Goal: Task Accomplishment & Management: Manage account settings

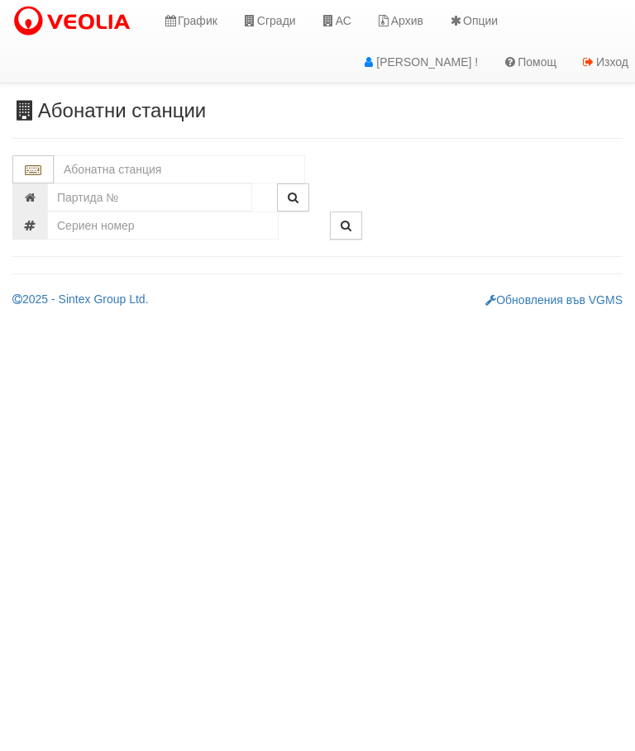
click at [147, 169] on input "text" at bounding box center [179, 169] width 251 height 28
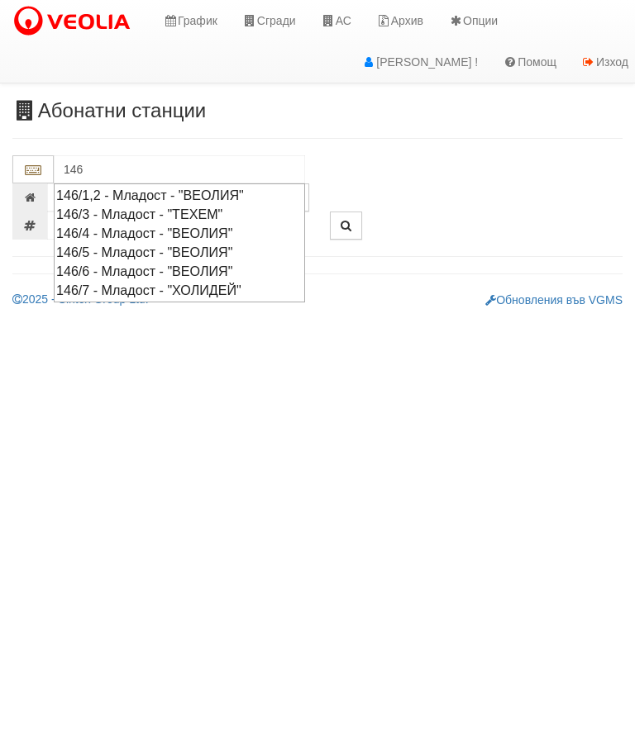
click at [175, 262] on div "146/6 - Младост - "ВЕОЛИЯ"" at bounding box center [179, 271] width 246 height 19
type input "146/6 - Младост - "ВЕОЛИЯ""
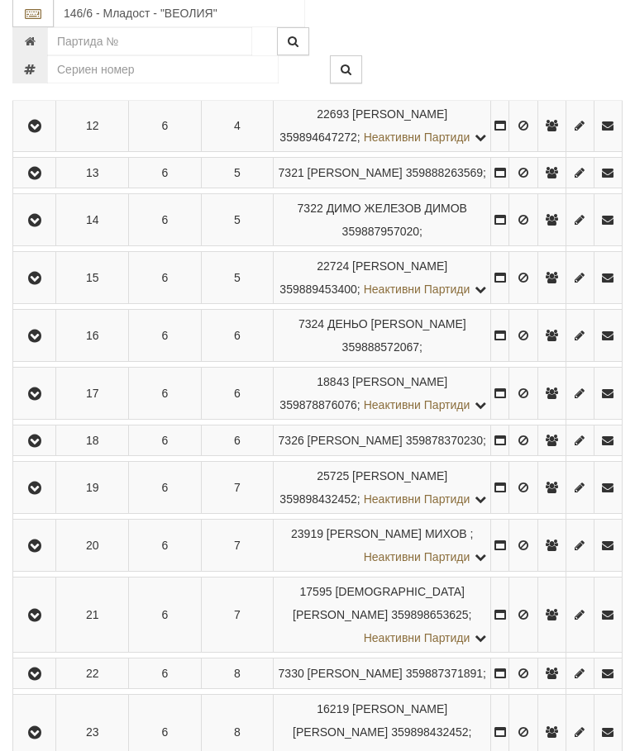
scroll to position [965, 0]
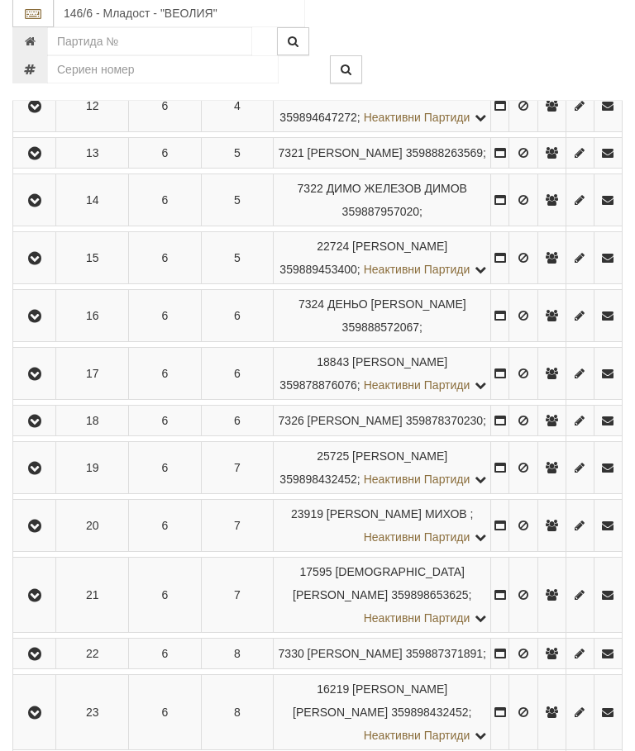
click at [42, 323] on icon "button" at bounding box center [35, 318] width 20 height 12
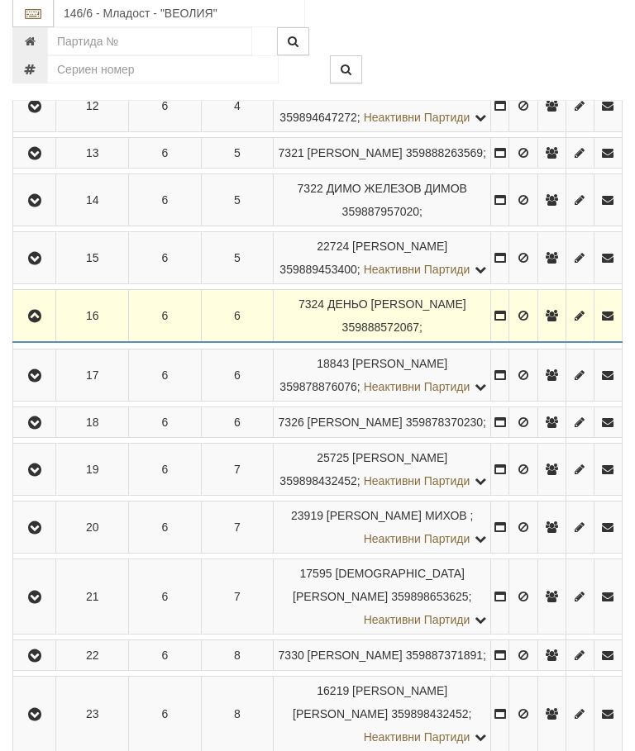
scroll to position [965, 0]
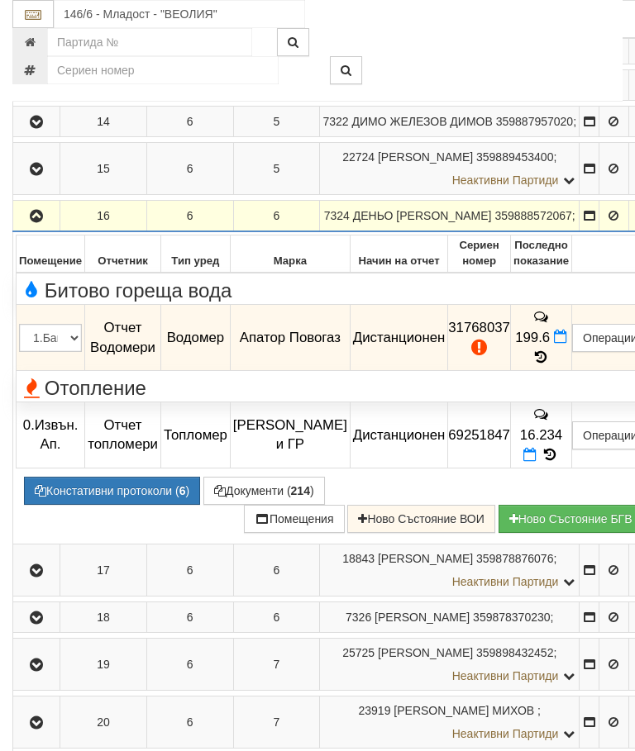
click at [122, 505] on button "Констативни протоколи ( 6 )" at bounding box center [112, 491] width 176 height 28
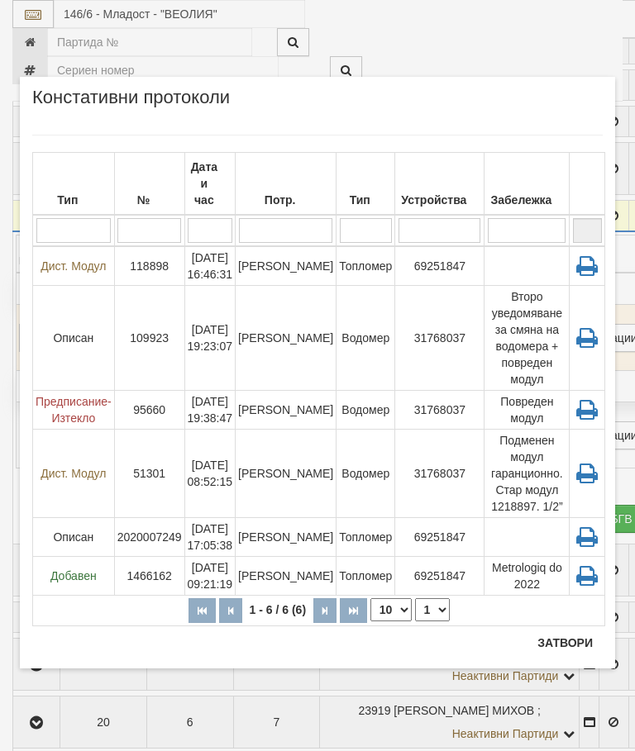
click at [578, 630] on button "Затвори" at bounding box center [564, 643] width 75 height 26
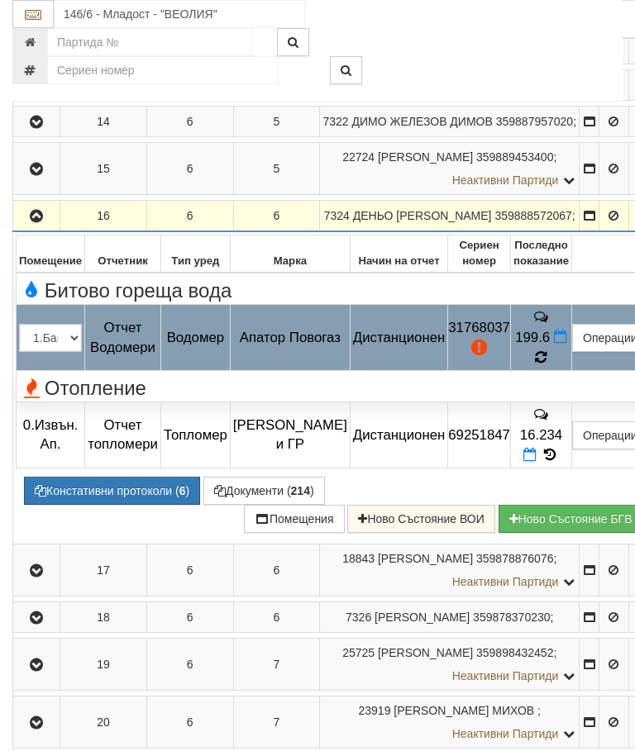
click at [547, 365] on icon at bounding box center [541, 357] width 12 height 15
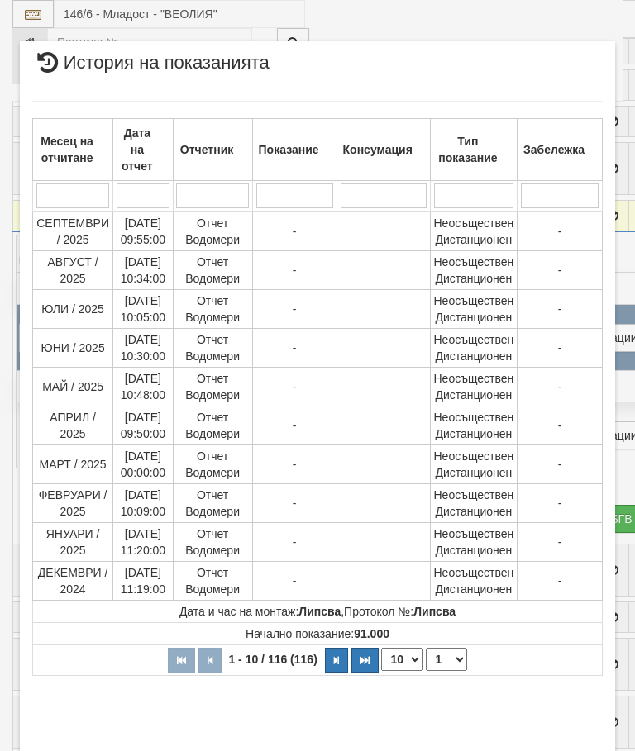
select select "10"
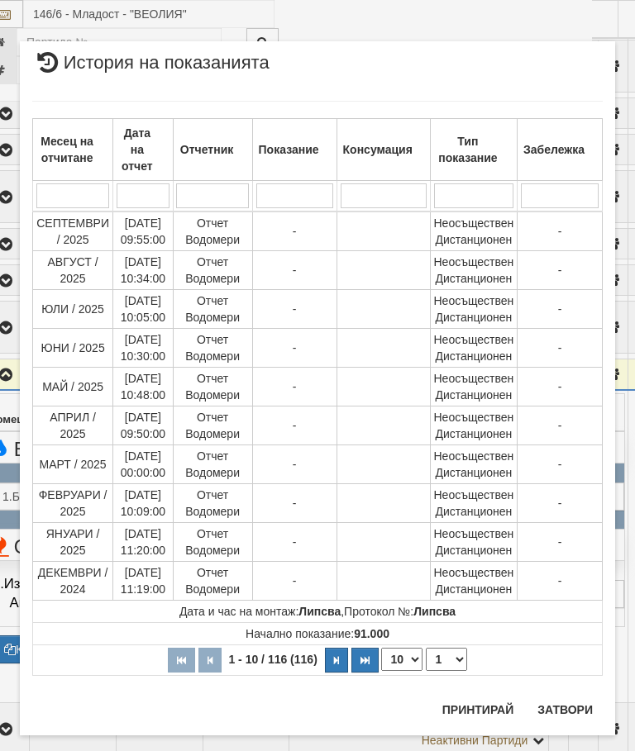
scroll to position [807, 30]
click at [453, 662] on select "1 2 3 4 5 6 7 8 9 10 11 12" at bounding box center [446, 659] width 41 height 23
select select "2"
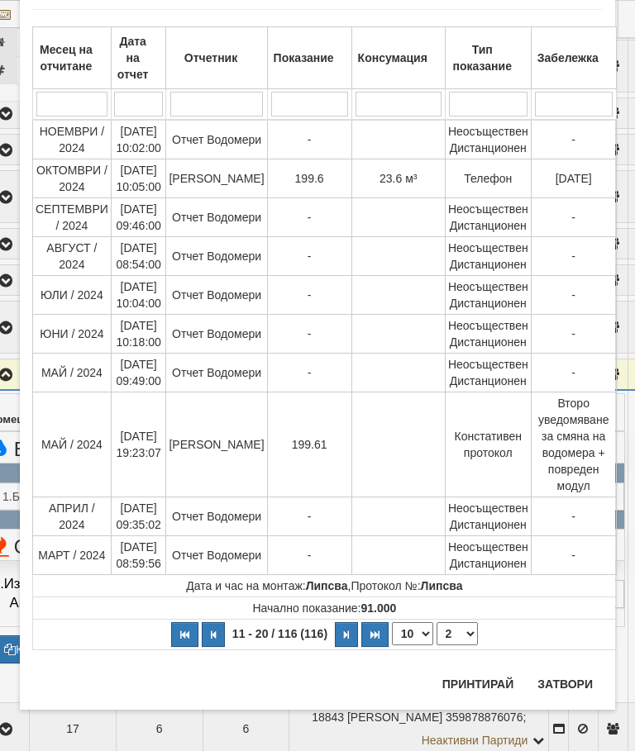
scroll to position [92, 0]
click at [557, 684] on button "Затвори" at bounding box center [564, 684] width 75 height 26
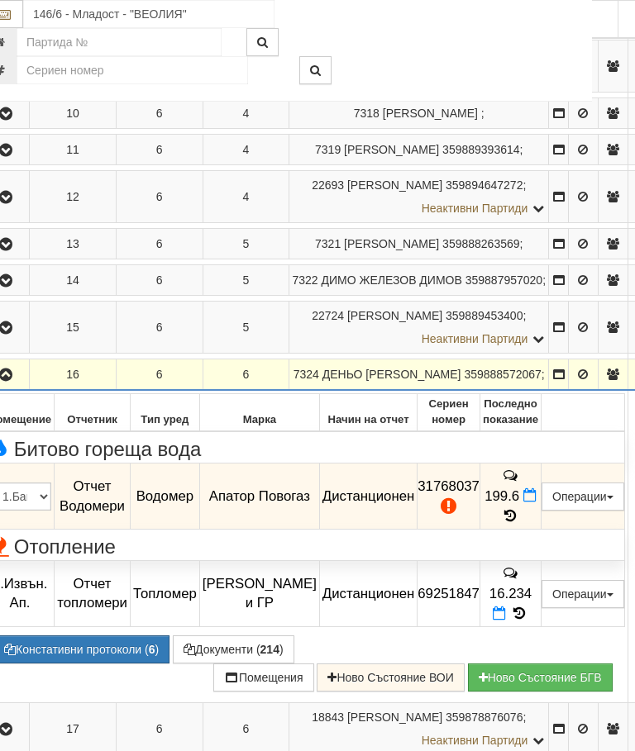
click at [3, 381] on icon "button" at bounding box center [6, 375] width 20 height 12
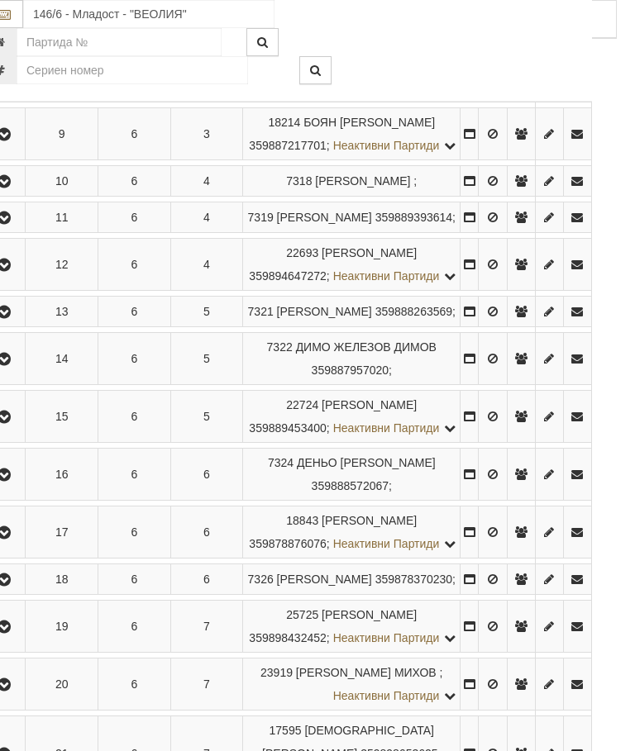
scroll to position [807, 6]
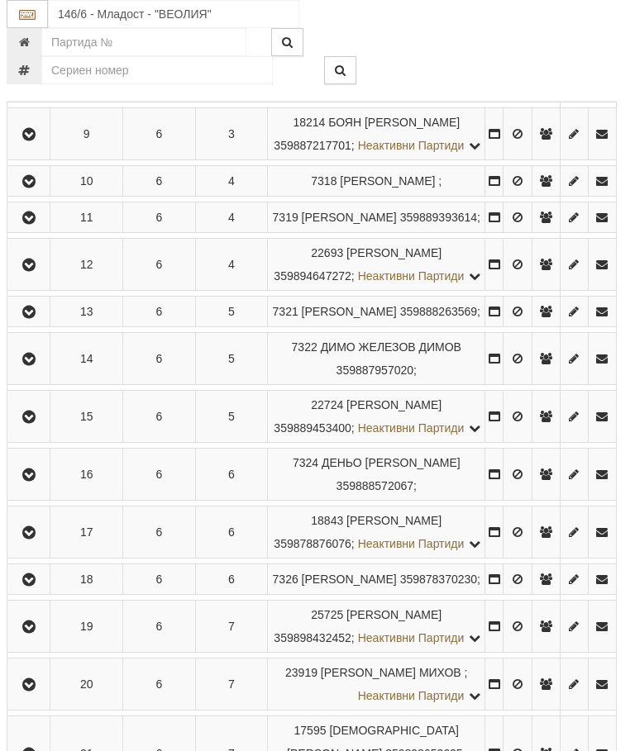
click at [36, 481] on icon "button" at bounding box center [29, 476] width 20 height 12
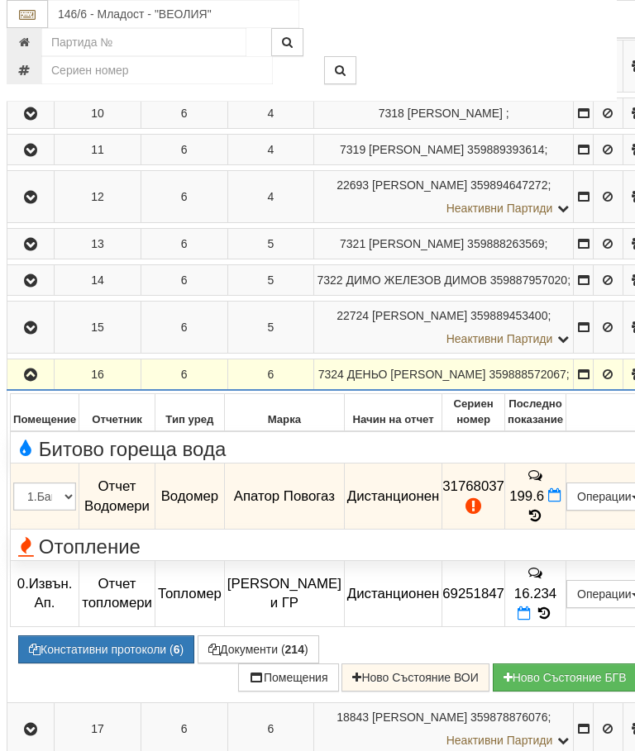
click at [259, 664] on button "Документи ( 214 )" at bounding box center [259, 650] width 122 height 28
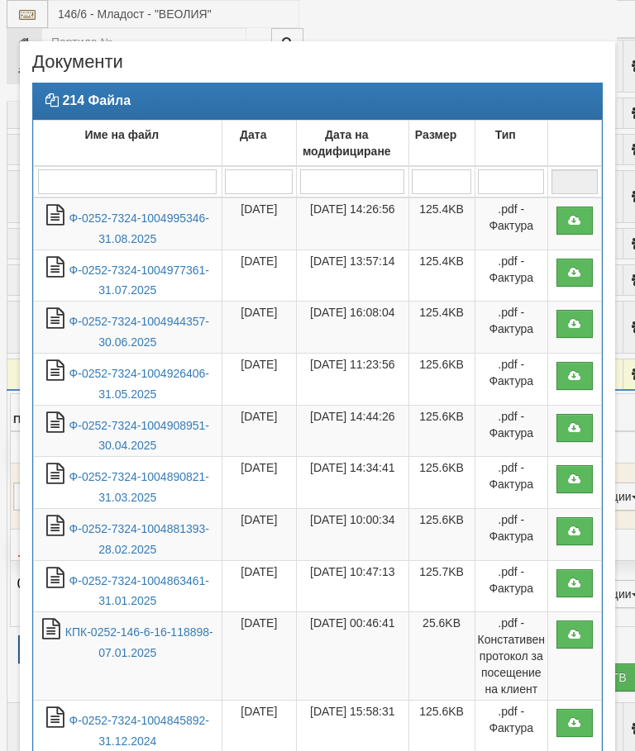
click at [143, 217] on link "Ф-0252-7324-1004995346-31.08.2025" at bounding box center [139, 229] width 140 height 34
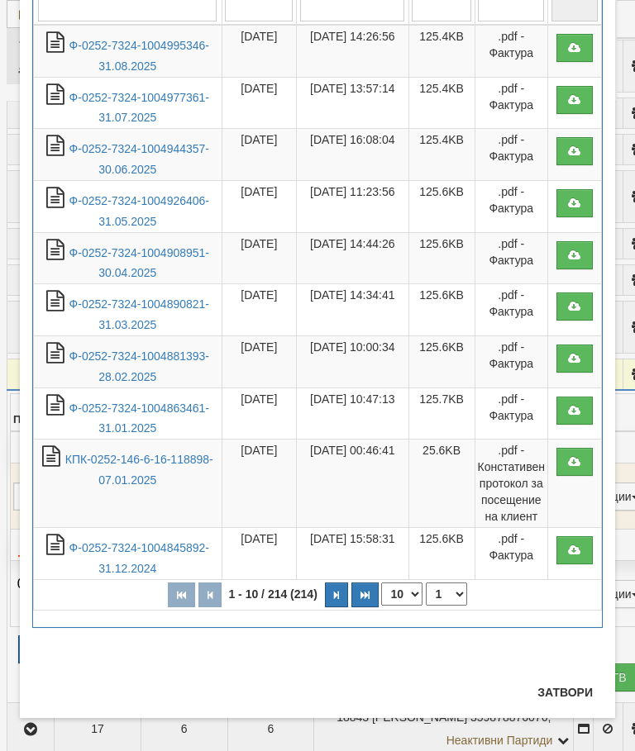
click at [573, 686] on button "Затвори" at bounding box center [564, 692] width 75 height 26
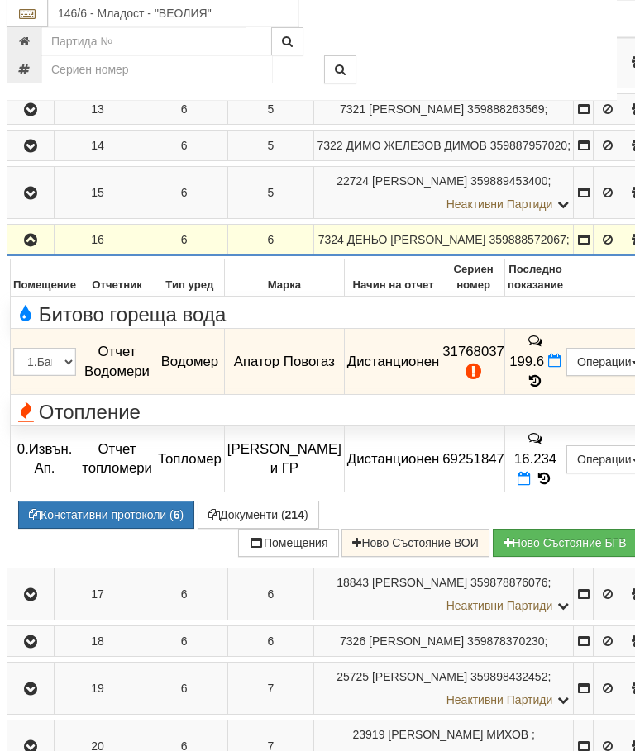
scroll to position [941, 6]
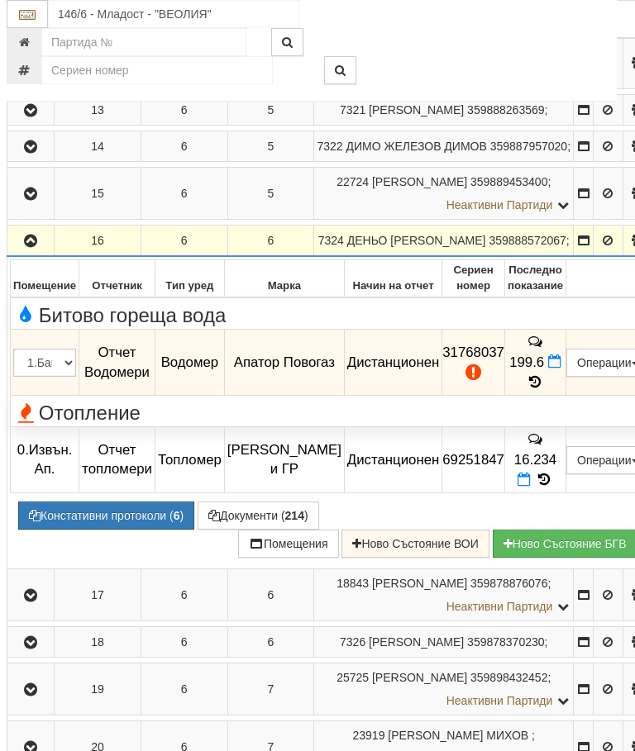
click at [548, 369] on icon at bounding box center [554, 362] width 13 height 14
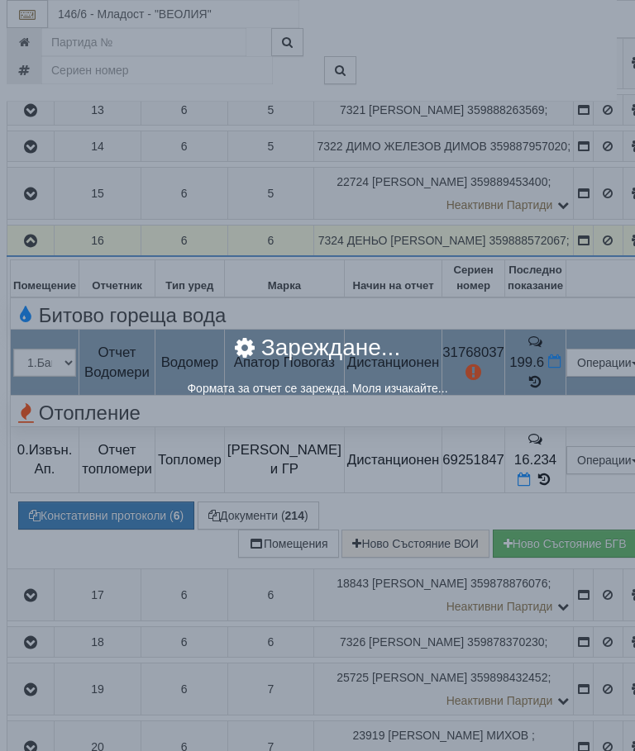
select select "8ac75930-9bfd-e511-80be-8d5a1dced85a"
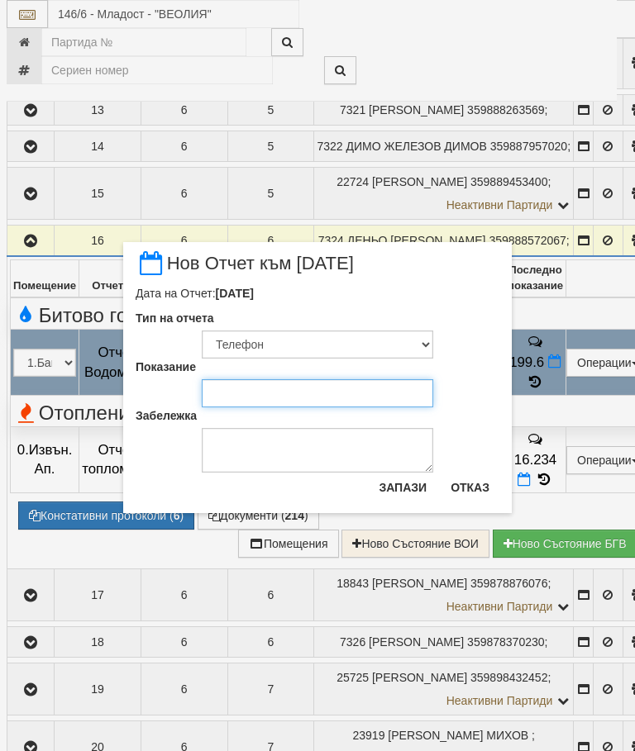
click at [241, 400] on input "Показание" at bounding box center [317, 393] width 231 height 28
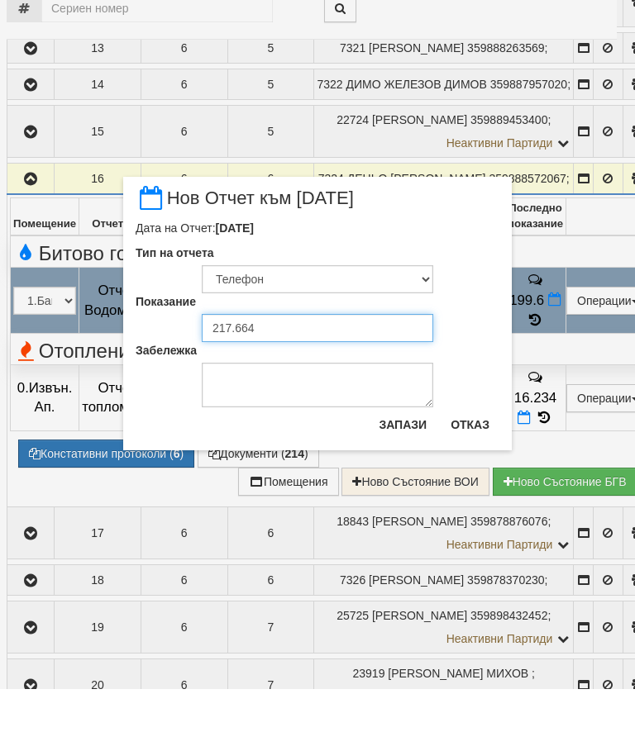
type input "217.664"
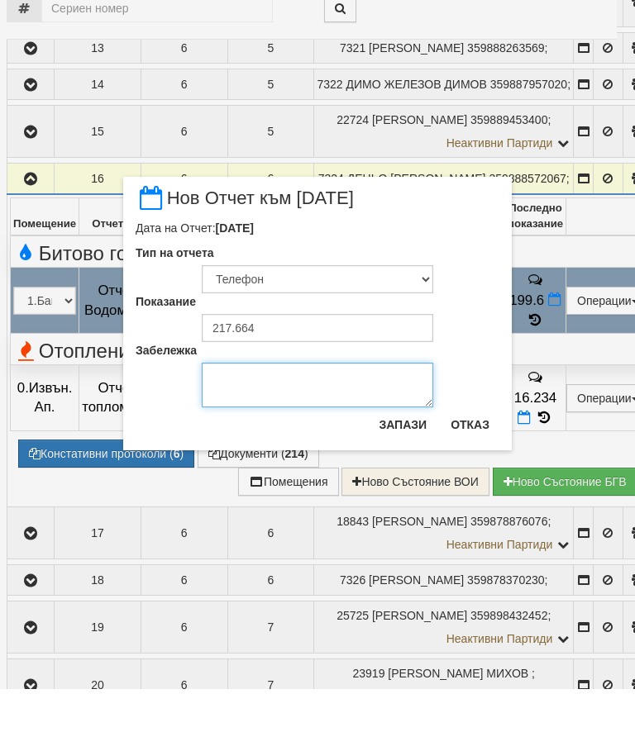
click at [233, 425] on textarea "Забележка" at bounding box center [317, 447] width 231 height 45
type textarea "08.10.2025 заявка за смяна на водомера 0888572067"
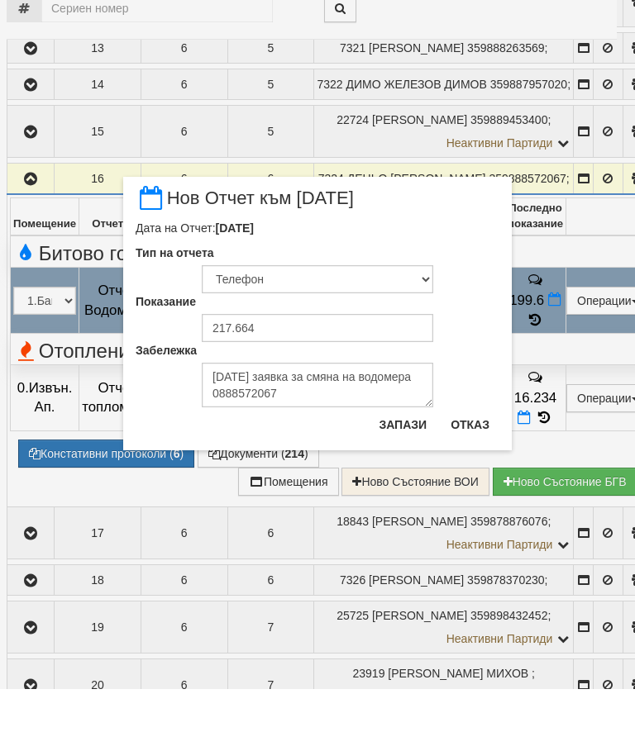
click at [405, 474] on button "Запази" at bounding box center [403, 487] width 68 height 26
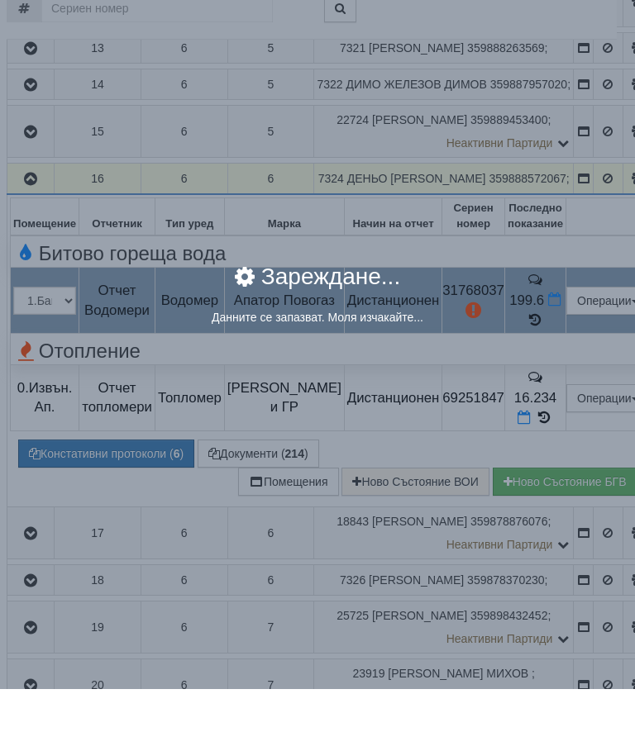
scroll to position [1003, 6]
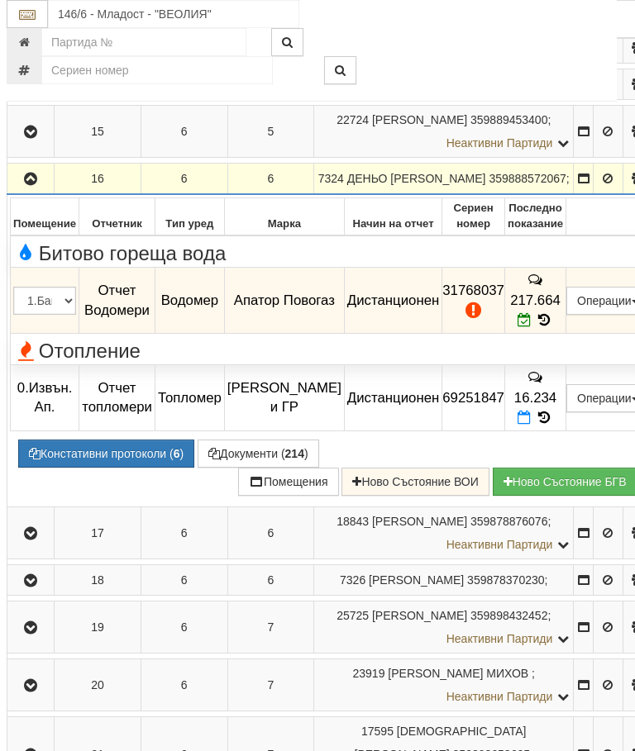
click at [31, 185] on icon "button" at bounding box center [31, 180] width 20 height 12
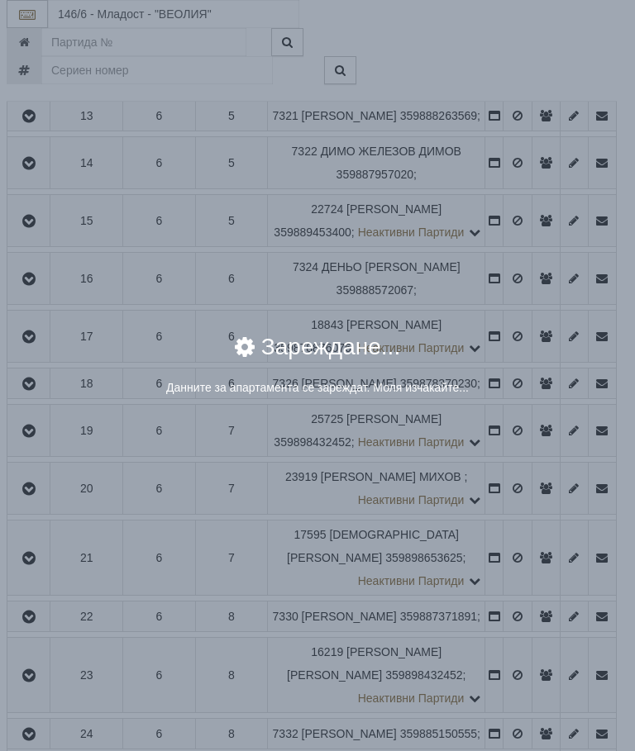
click at [515, 498] on div "× Зареждане... Данните за апартамента се зареждат. Моля изчакайте..." at bounding box center [317, 375] width 635 height 751
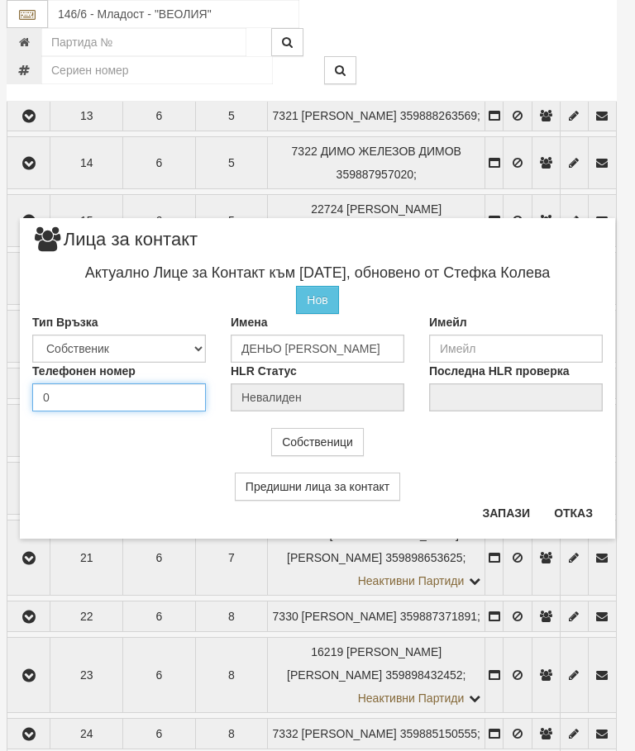
click at [66, 396] on div "Телефонен номер 0" at bounding box center [119, 387] width 198 height 49
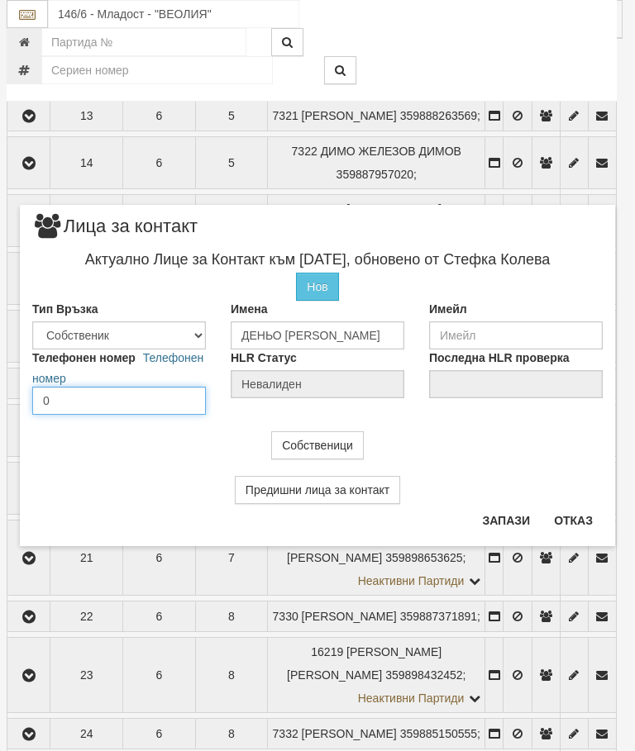
scroll to position [1003, 0]
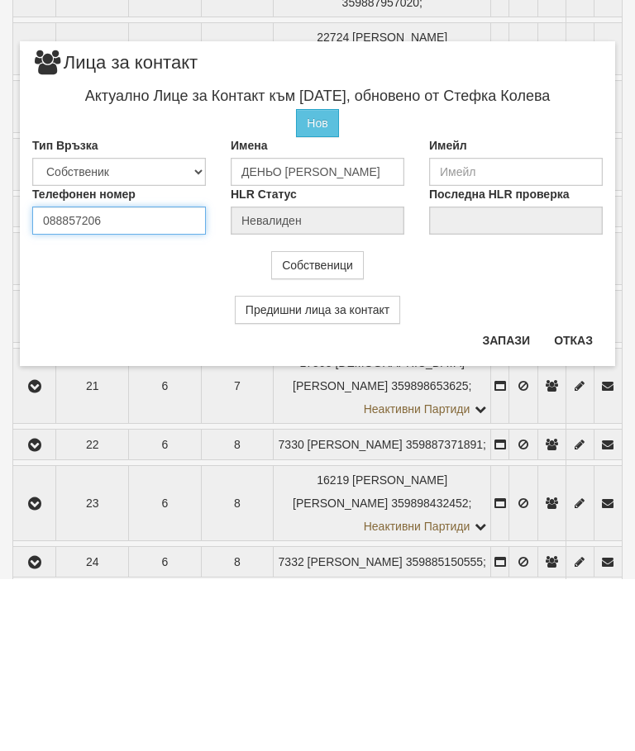
type input "0888572067"
click at [504, 499] on button "Запази" at bounding box center [506, 512] width 68 height 26
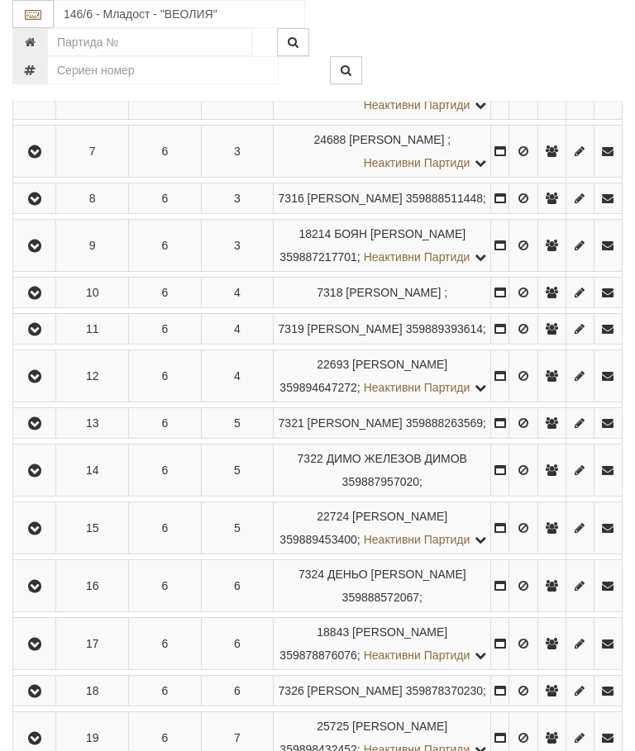
scroll to position [694, 0]
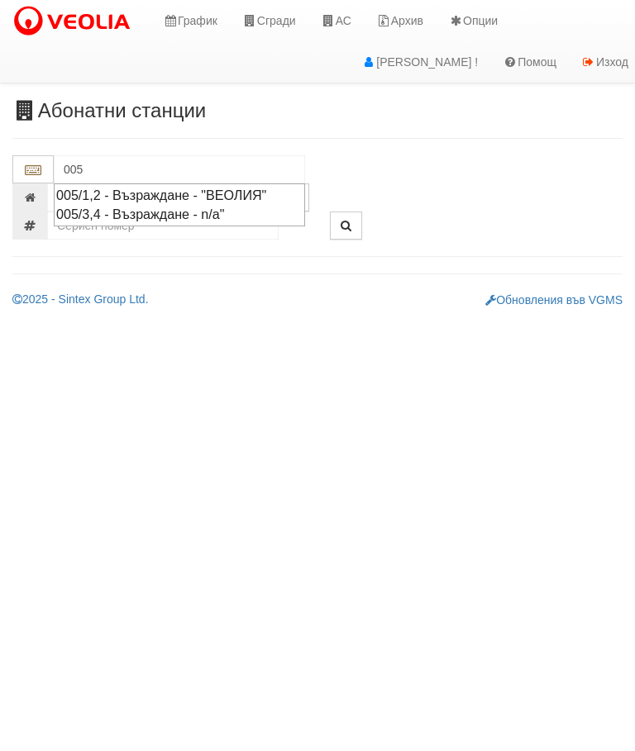
click at [267, 198] on div "005/1,2 - Възраждане - "ВЕОЛИЯ"" at bounding box center [179, 195] width 246 height 19
type input "005/1,2 - Възраждане - "ВЕОЛИЯ""
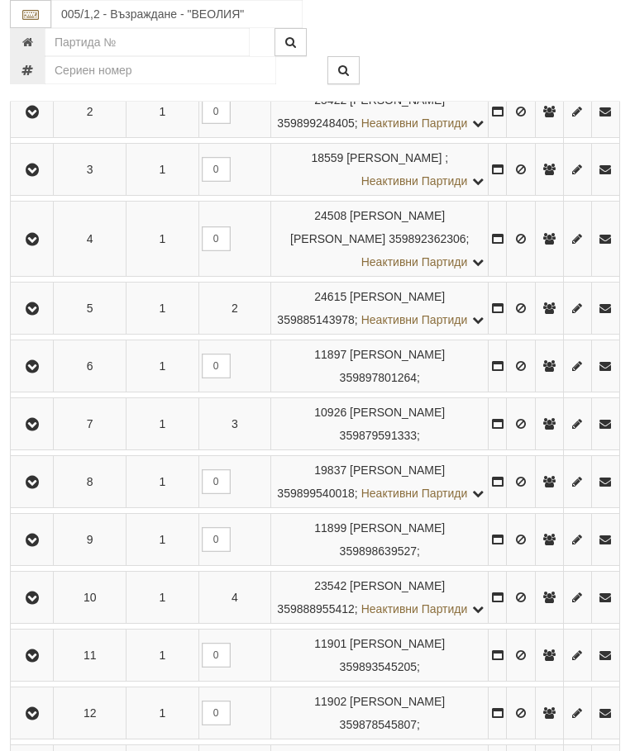
scroll to position [465, 2]
click at [38, 489] on icon "button" at bounding box center [33, 484] width 20 height 12
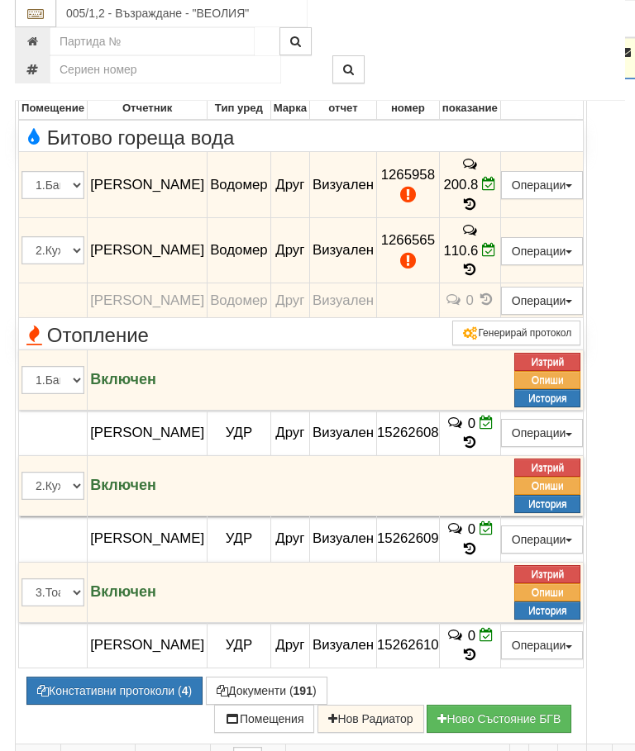
scroll to position [870, 0]
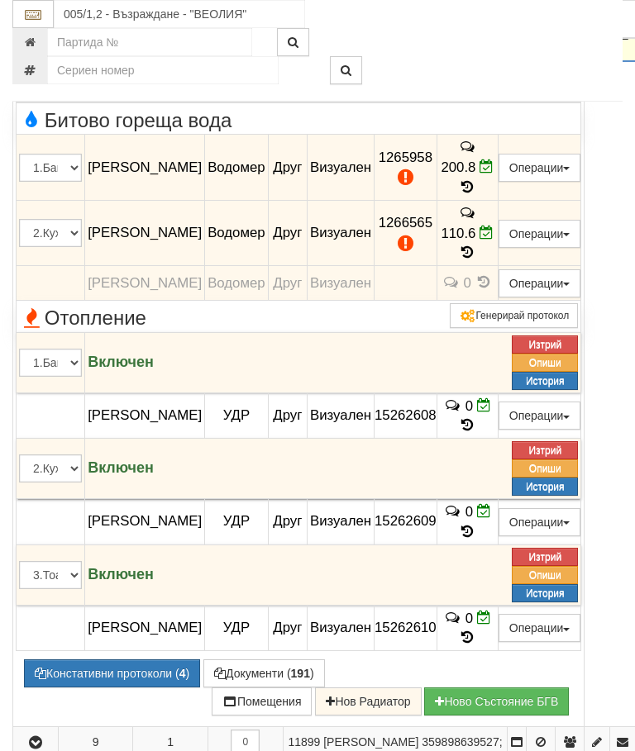
click at [268, 660] on button "Документи ( 191 )" at bounding box center [264, 674] width 122 height 28
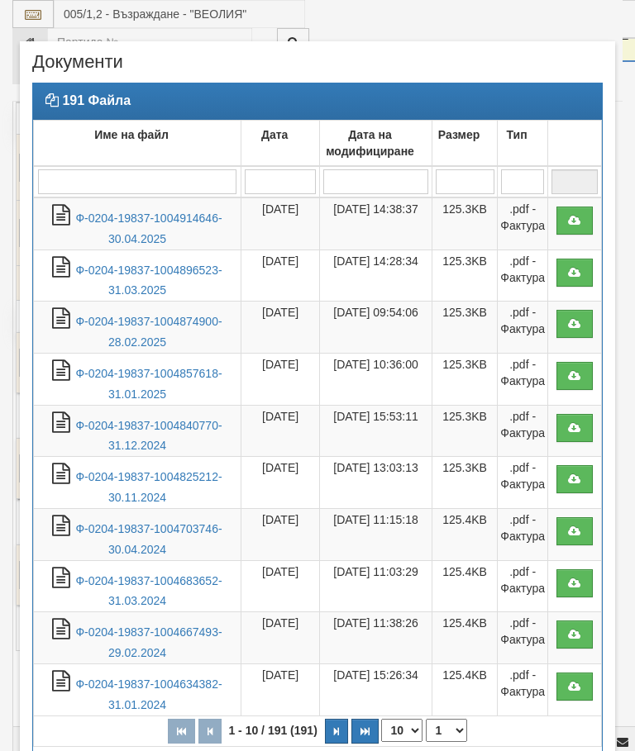
click at [174, 214] on link "Ф-0204-19837-1004914646-30.04.2025" at bounding box center [148, 229] width 146 height 34
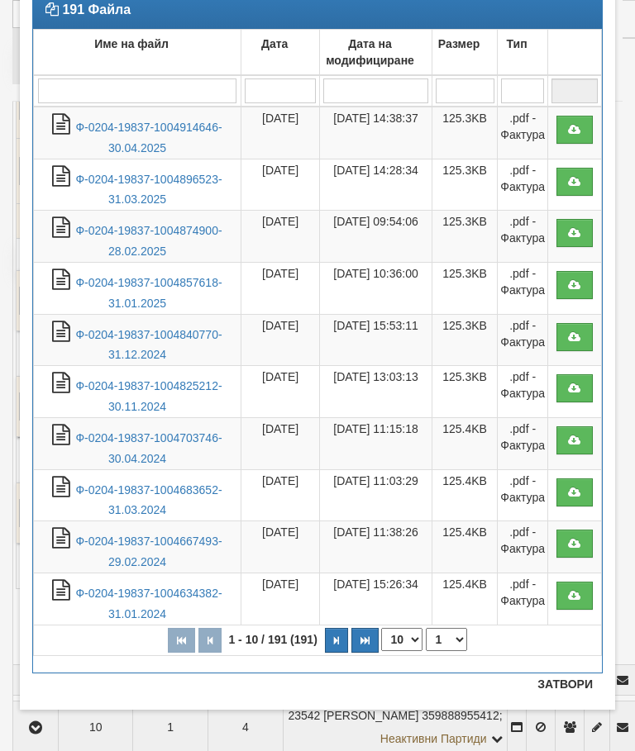
scroll to position [91, 0]
click at [565, 680] on button "Затвори" at bounding box center [564, 684] width 75 height 26
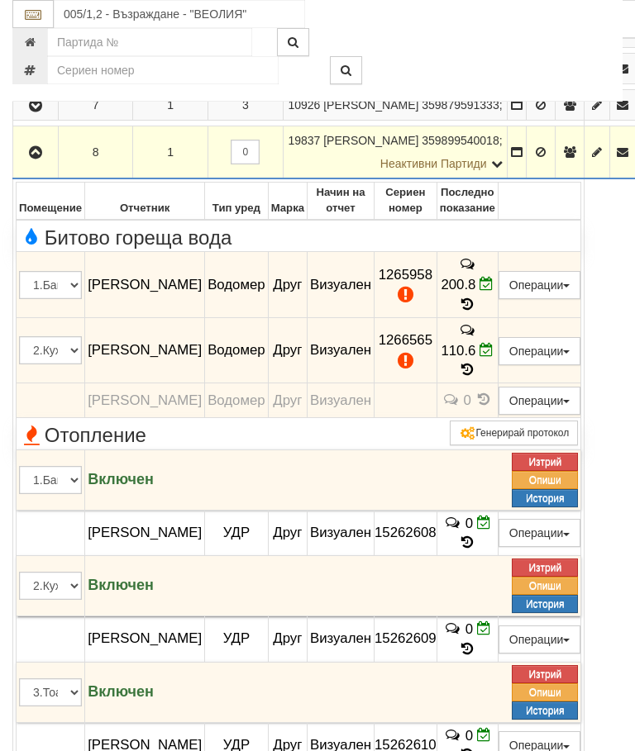
scroll to position [751, 0]
click at [39, 150] on icon "button" at bounding box center [36, 154] width 20 height 12
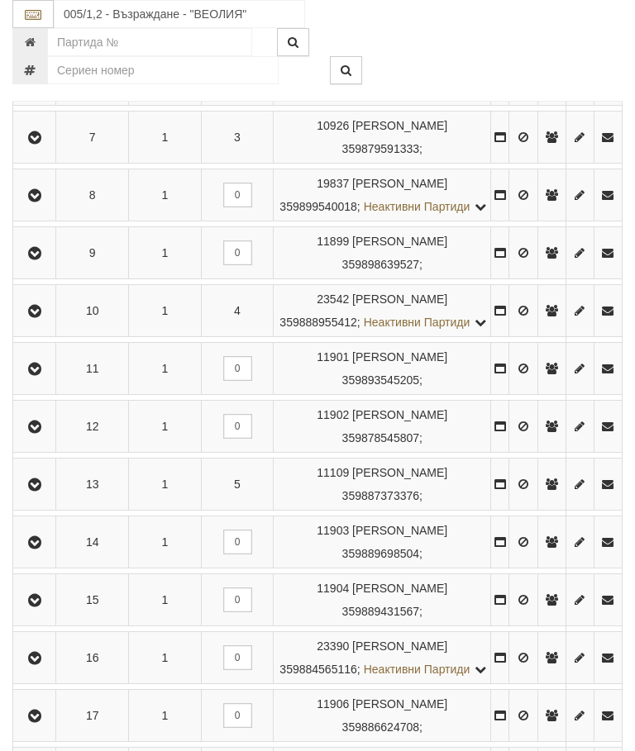
click at [40, 202] on icon "button" at bounding box center [35, 196] width 20 height 12
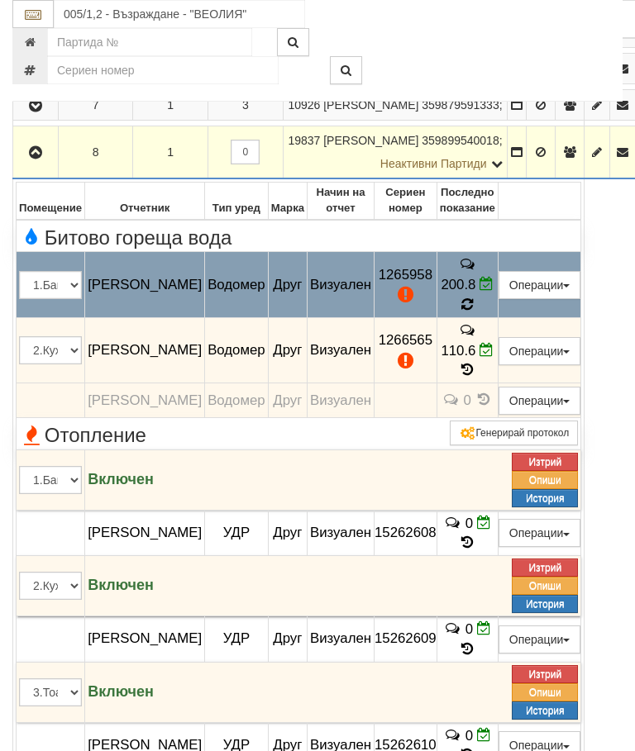
click at [474, 297] on icon at bounding box center [466, 304] width 13 height 15
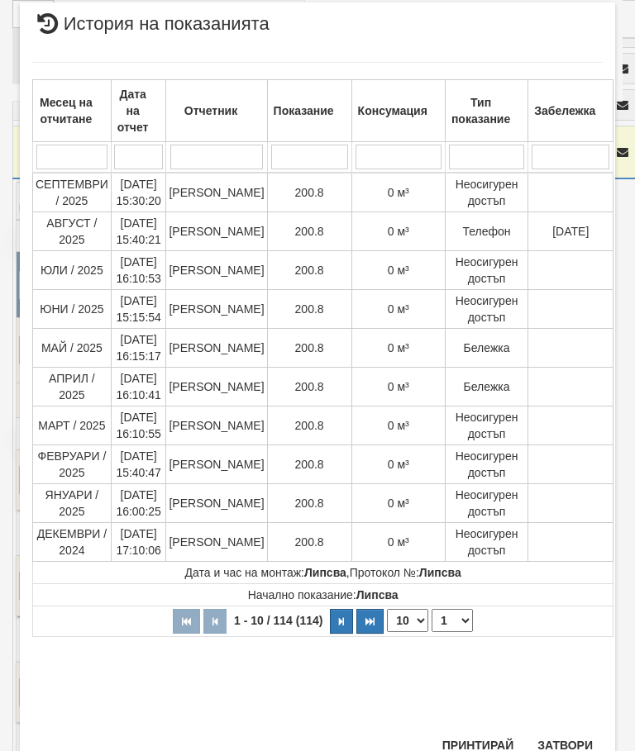
scroll to position [1001, 0]
click at [570, 748] on button "Затвори" at bounding box center [564, 746] width 75 height 26
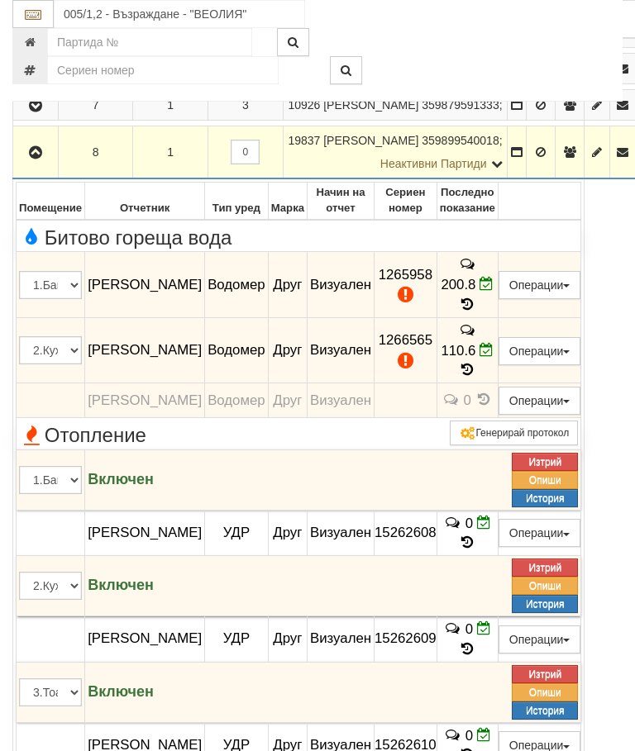
click at [36, 147] on icon "button" at bounding box center [36, 153] width 20 height 12
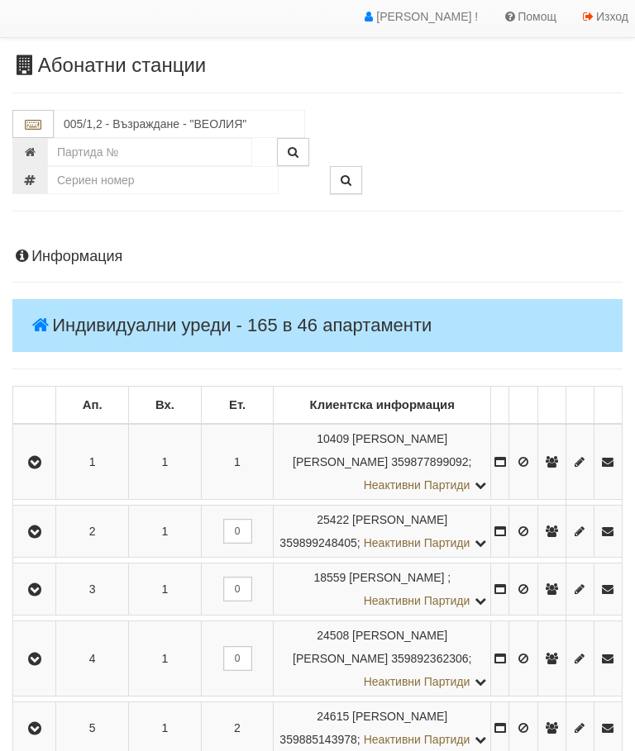
scroll to position [0, 0]
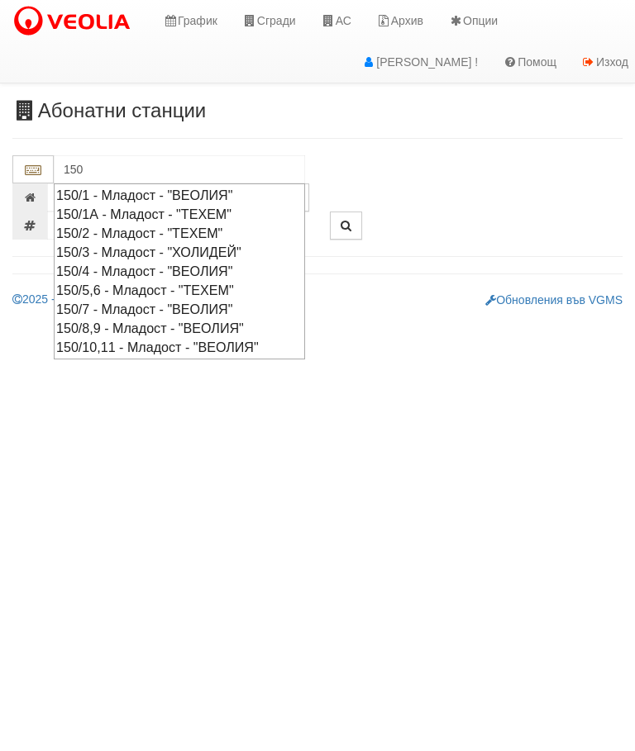
click at [216, 265] on div "150/4 - Младост - "ВЕОЛИЯ"" at bounding box center [179, 271] width 246 height 19
type input "150/4 - Младост - "ВЕОЛИЯ""
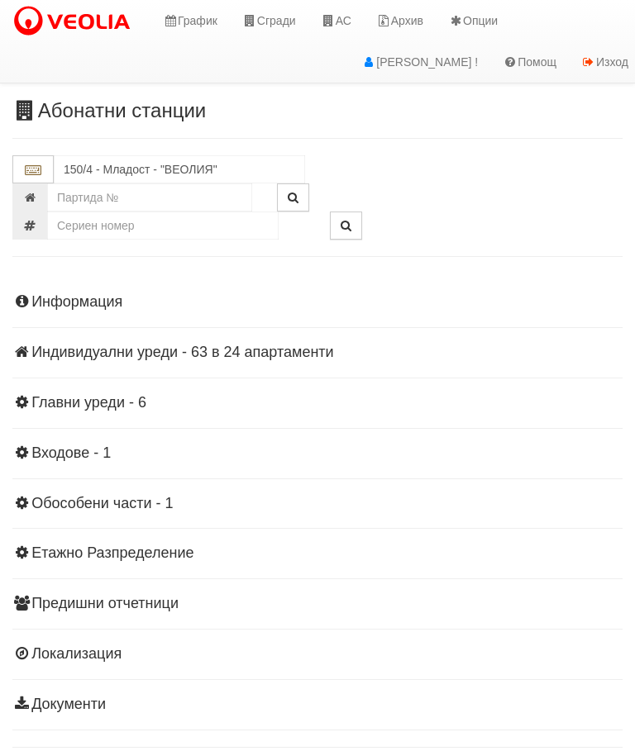
click at [204, 341] on div "Информация Параметри Брой Апартаменти: 24 Ползватели 08/2025 33 % 0 % 57" at bounding box center [317, 502] width 610 height 456
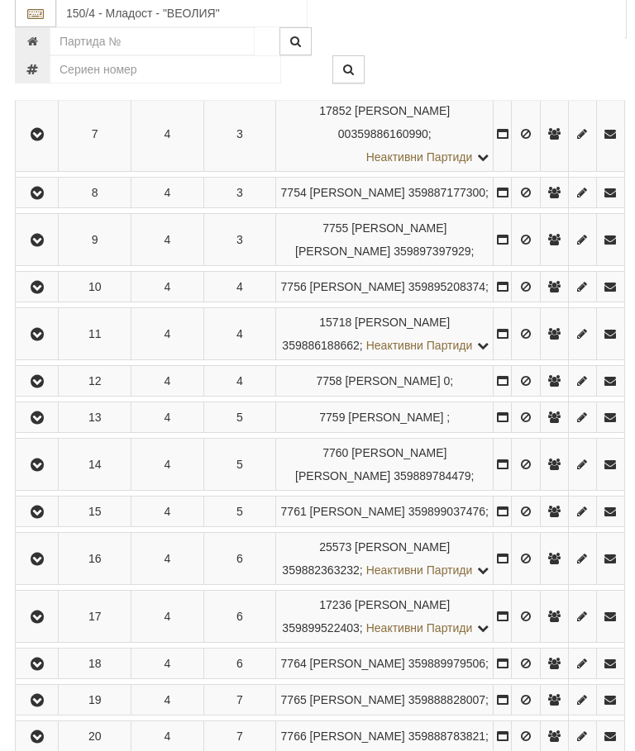
scroll to position [710, 0]
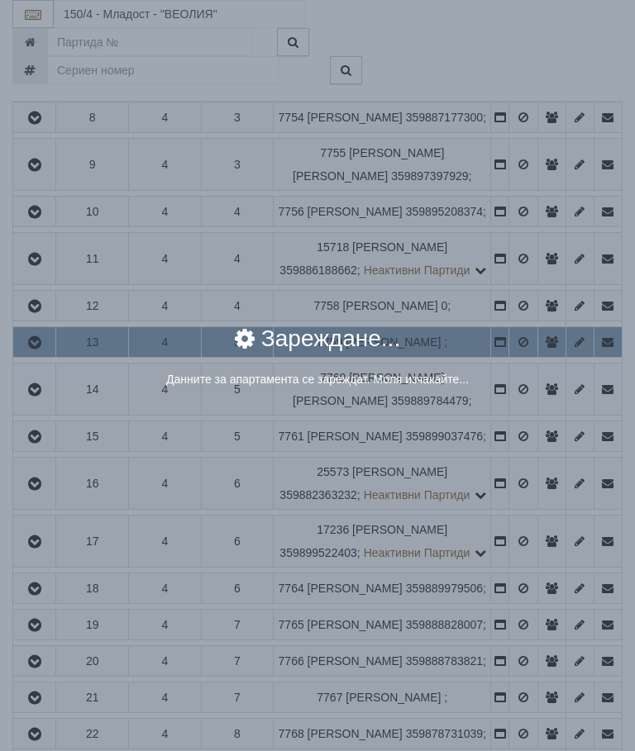
click at [570, 528] on div "× Зареждане... Данните за апартамента се зареждат. Моля изчакайте..." at bounding box center [317, 375] width 635 height 751
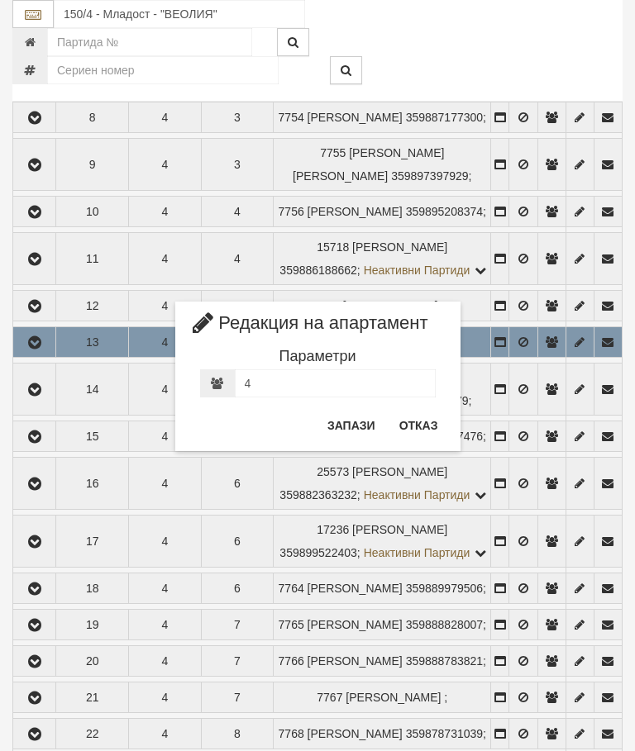
click at [421, 428] on button "Отказ" at bounding box center [418, 425] width 59 height 26
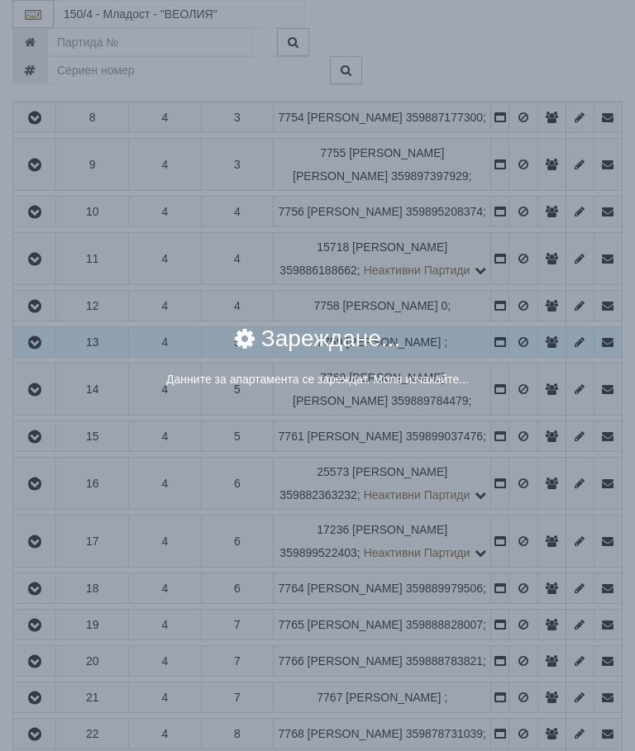
click at [530, 533] on div "× Зареждане... Данните за апартамента се зареждат. Моля изчакайте..." at bounding box center [317, 375] width 635 height 751
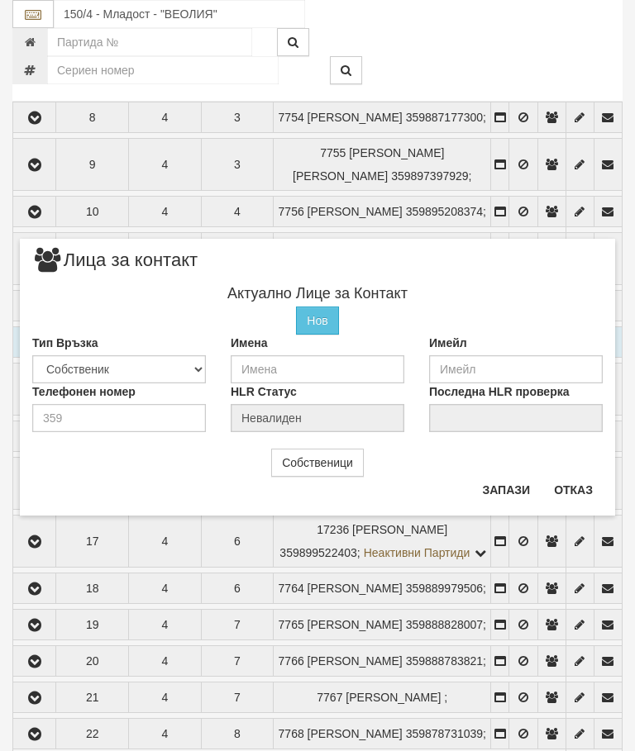
click at [583, 489] on button "Отказ" at bounding box center [573, 490] width 59 height 26
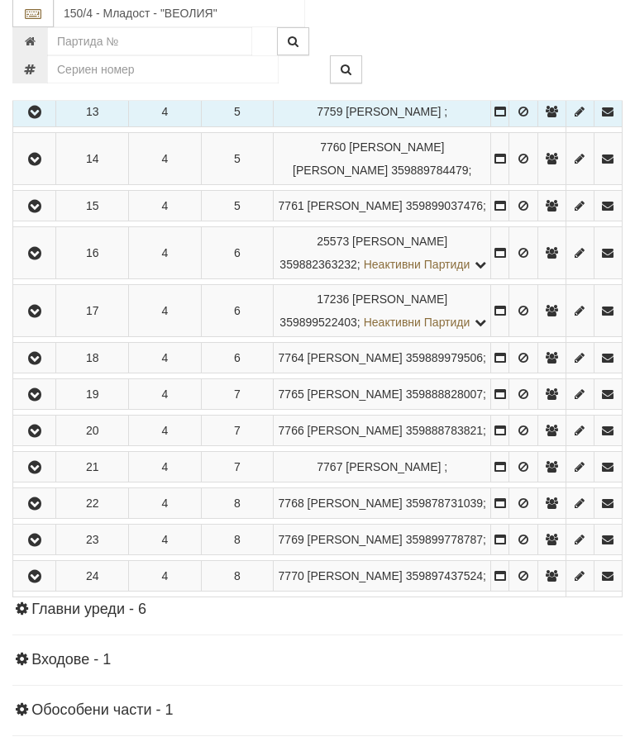
click at [35, 260] on icon "button" at bounding box center [35, 255] width 20 height 12
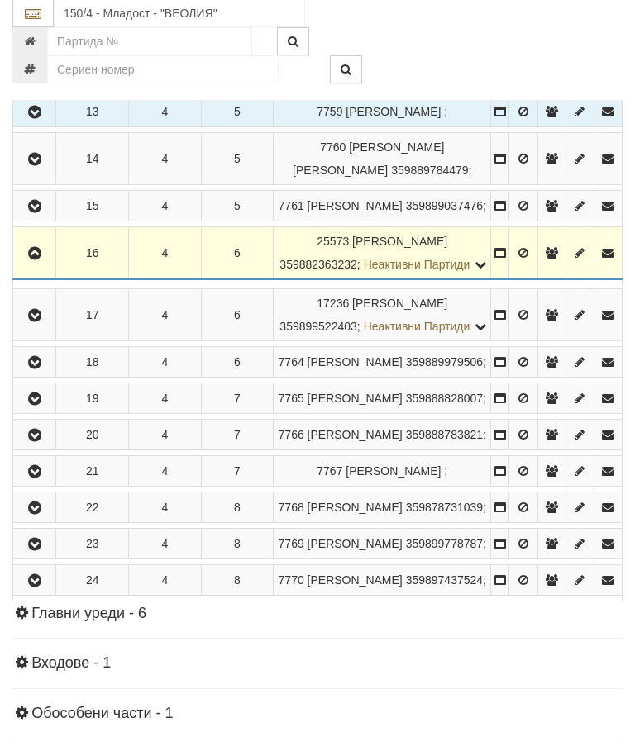
scroll to position [941, 0]
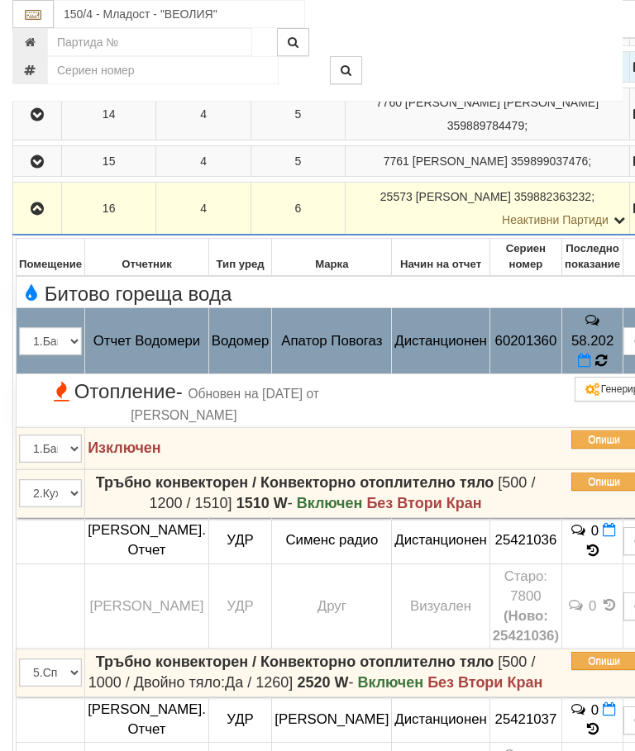
click at [582, 374] on td "58.202" at bounding box center [592, 341] width 61 height 66
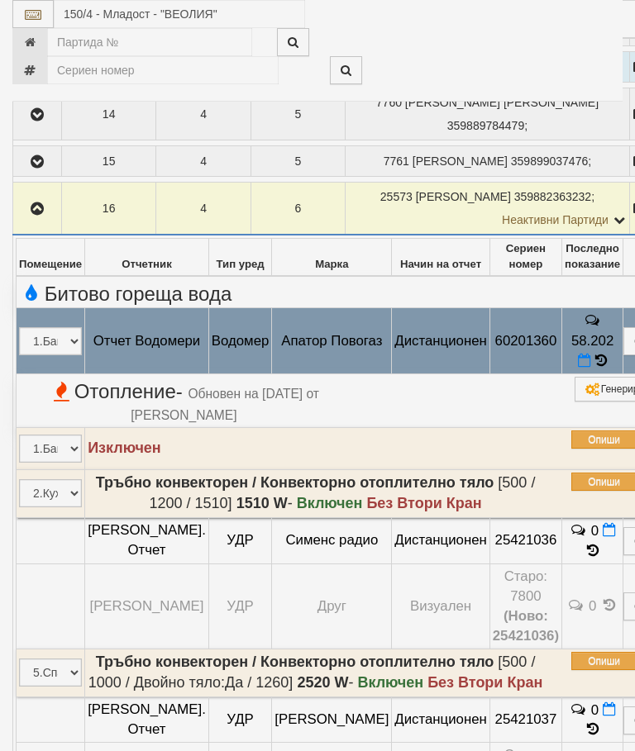
select select "10"
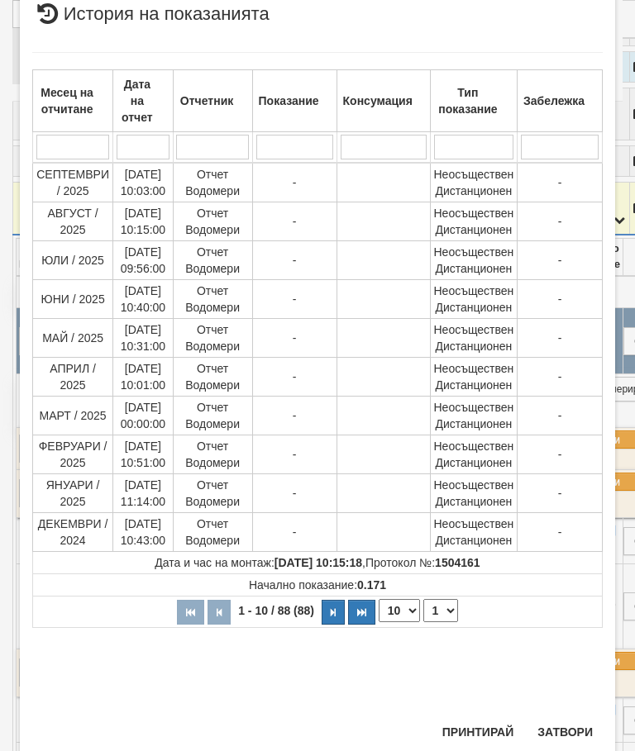
scroll to position [789, 0]
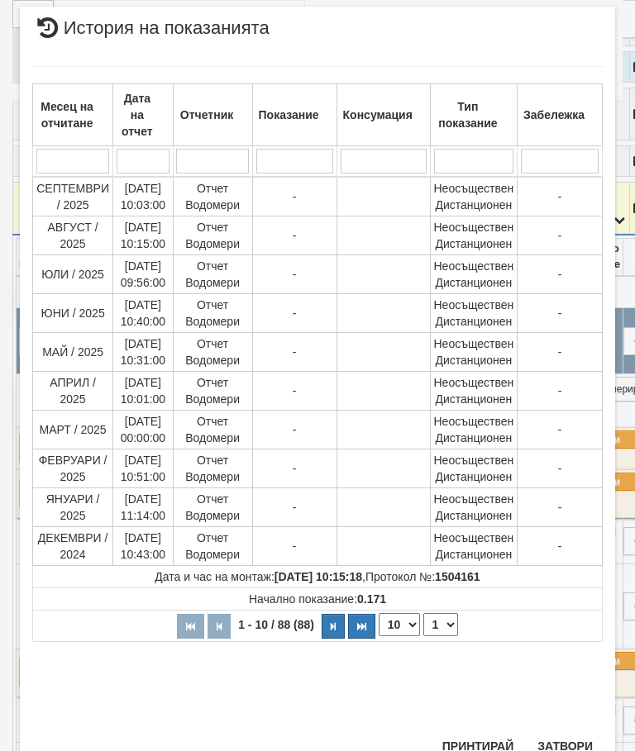
click at [451, 627] on select "1 2 3 4 5 6 7 8 9" at bounding box center [440, 624] width 35 height 23
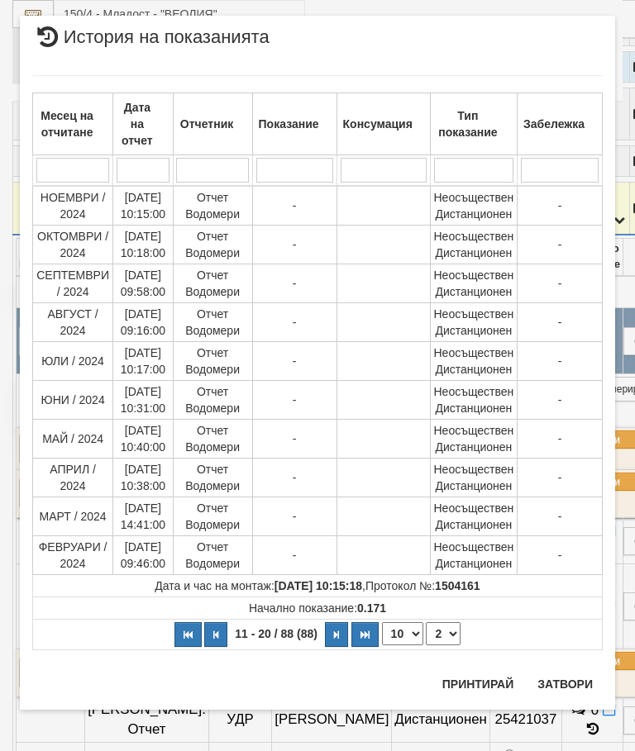
scroll to position [0, 0]
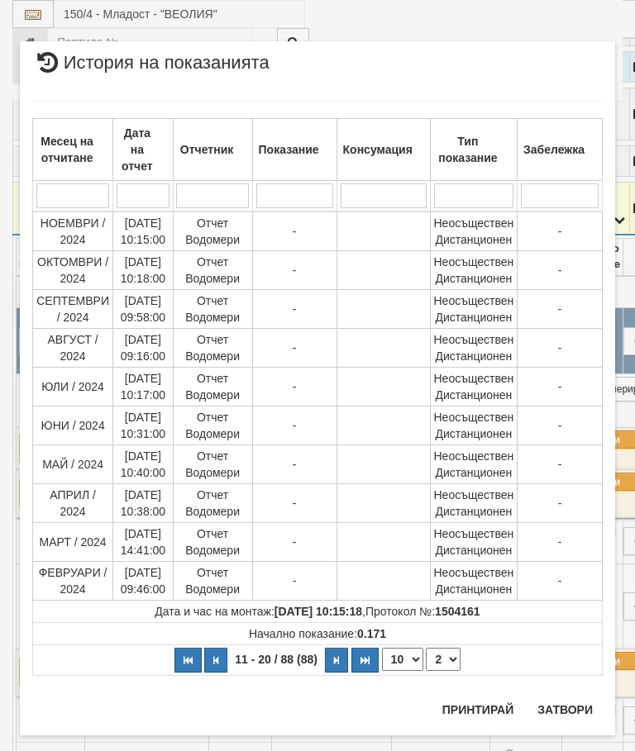
click at [455, 660] on select "1 2 3 4 5 6 7 8 9" at bounding box center [443, 659] width 35 height 23
select select "3"
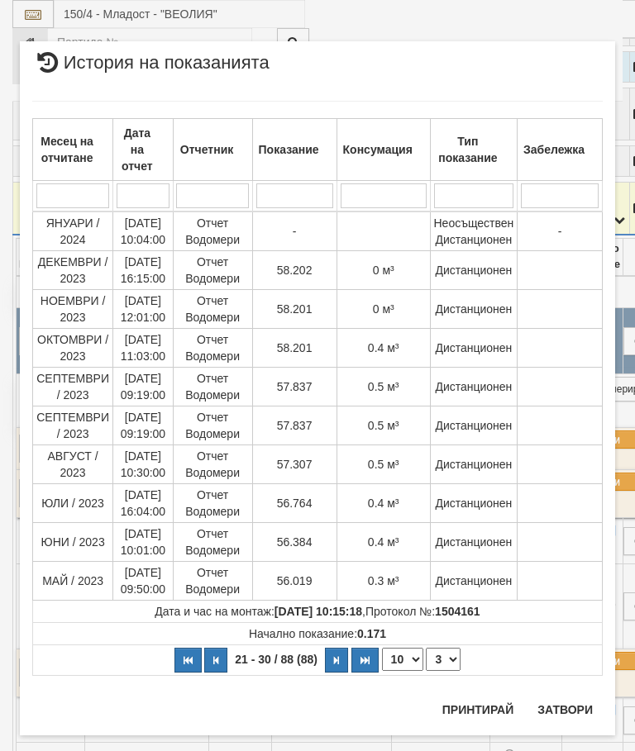
click at [563, 706] on button "Затвори" at bounding box center [564, 710] width 75 height 26
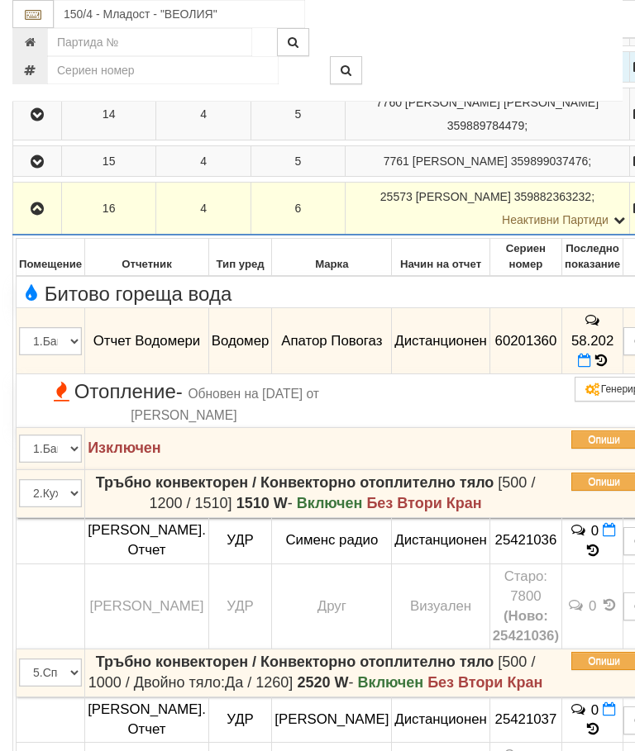
click at [26, 221] on button "button" at bounding box center [37, 208] width 43 height 25
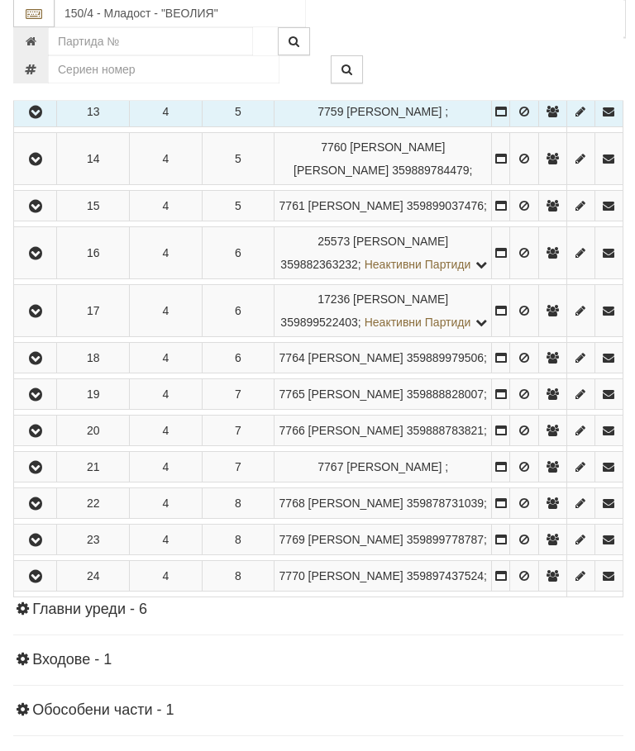
scroll to position [941, 0]
click at [36, 401] on icon "button" at bounding box center [35, 395] width 20 height 12
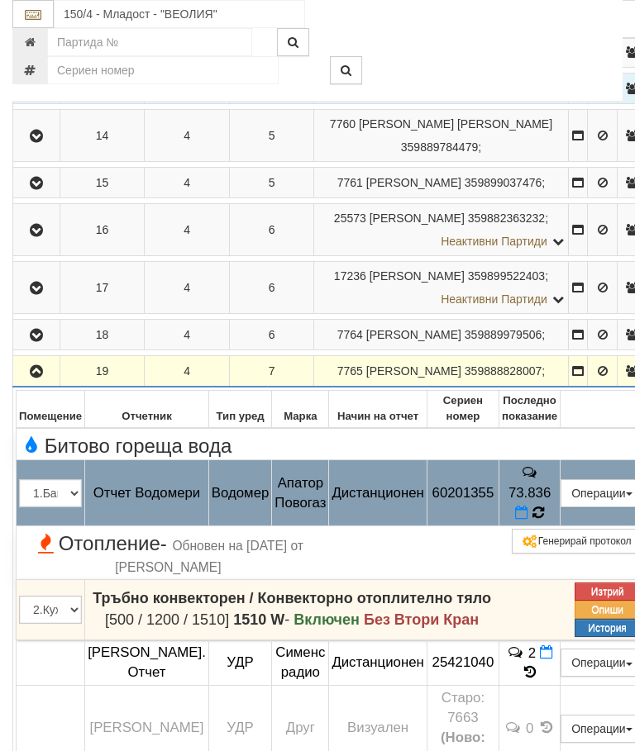
click at [546, 522] on icon at bounding box center [538, 512] width 17 height 17
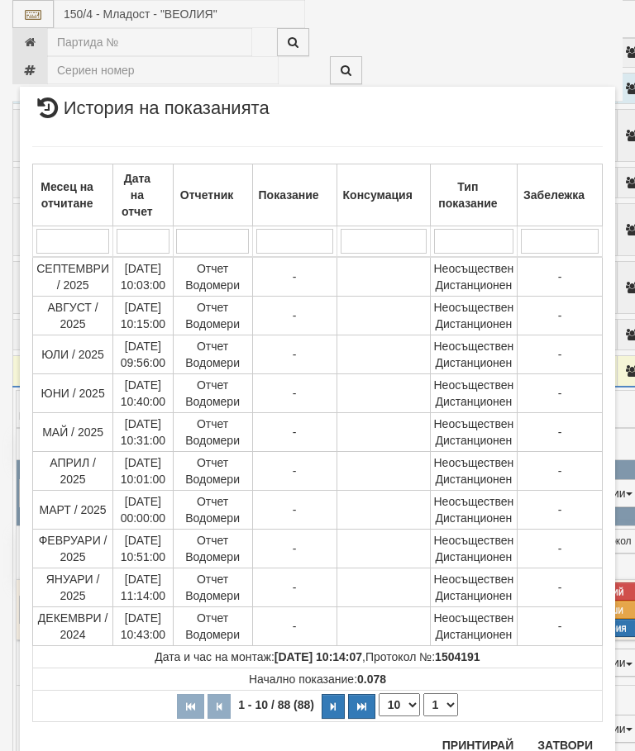
scroll to position [328, 0]
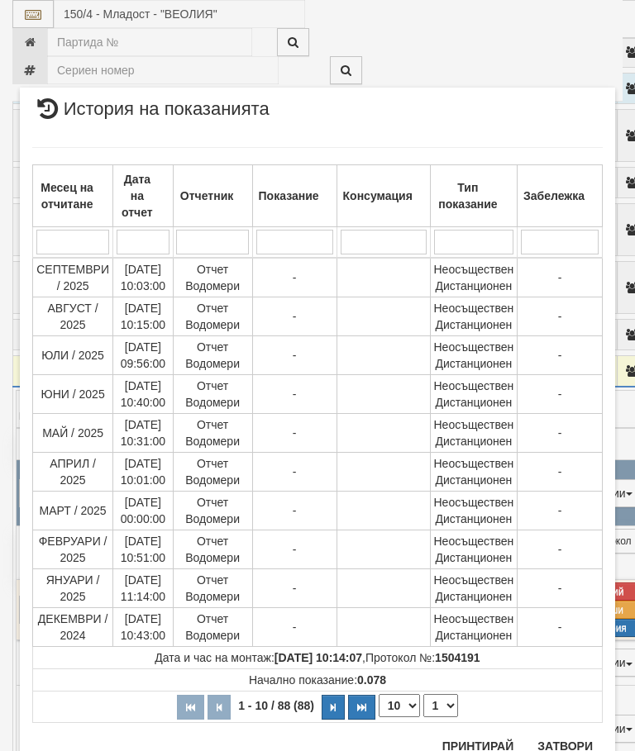
click at [446, 708] on select "1 2 3 4 5 6 7 8 9" at bounding box center [440, 705] width 35 height 23
select select "2"
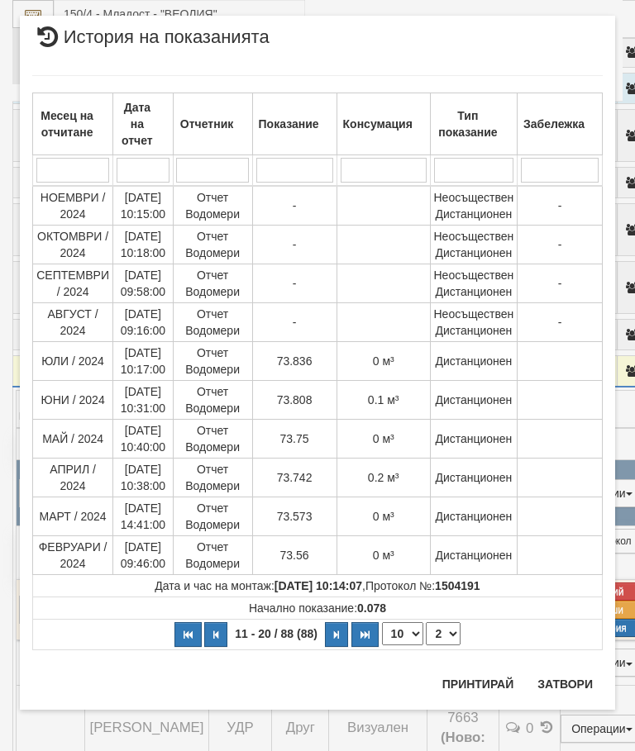
scroll to position [0, 0]
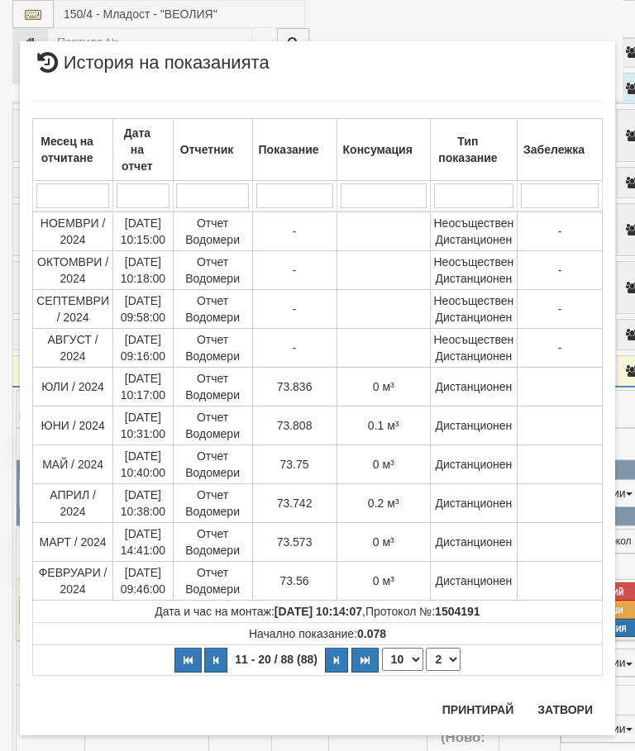
click at [565, 716] on button "Затвори" at bounding box center [564, 710] width 75 height 26
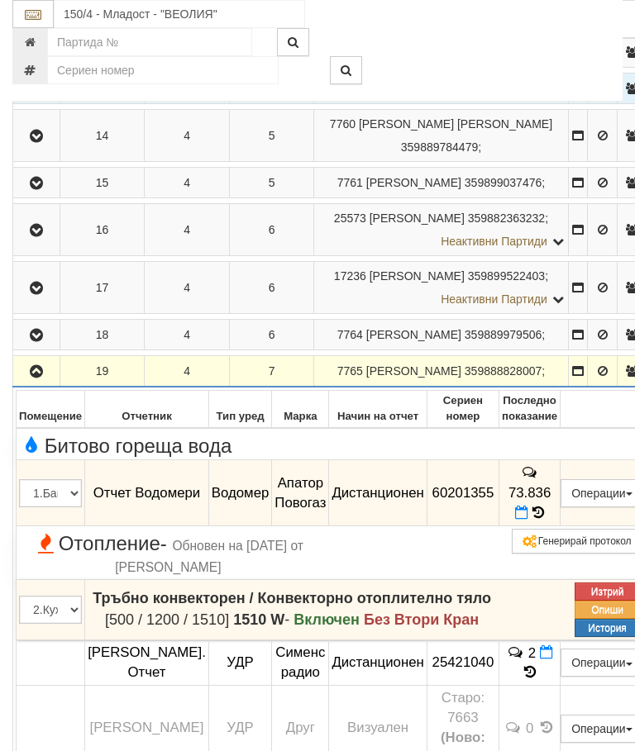
click at [36, 384] on button "button" at bounding box center [36, 371] width 41 height 25
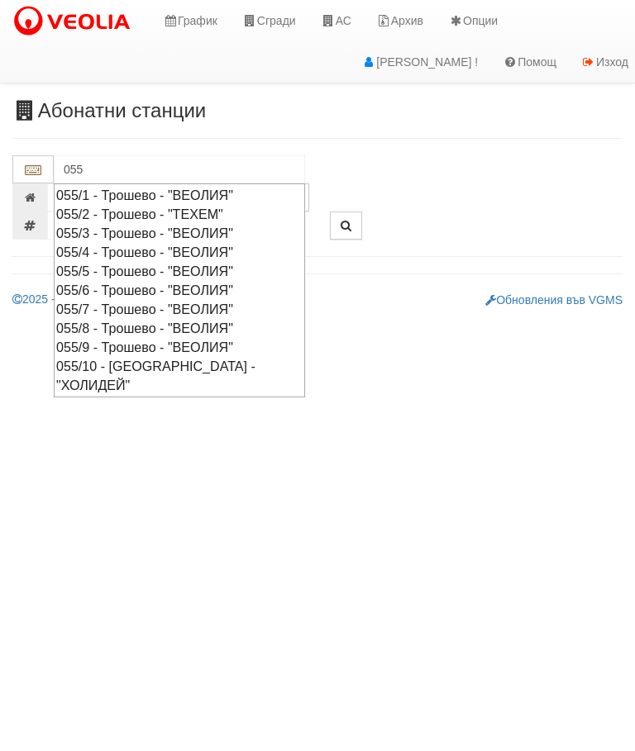
click at [164, 284] on div "055/6 - Трошево - "ВЕОЛИЯ"" at bounding box center [179, 290] width 246 height 19
type input "055/6 - Трошево - "ВЕОЛИЯ""
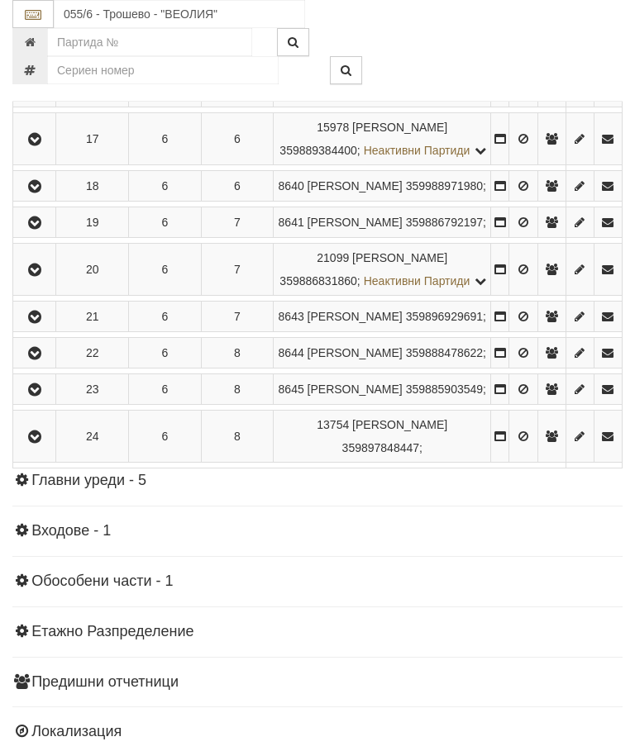
scroll to position [1081, 0]
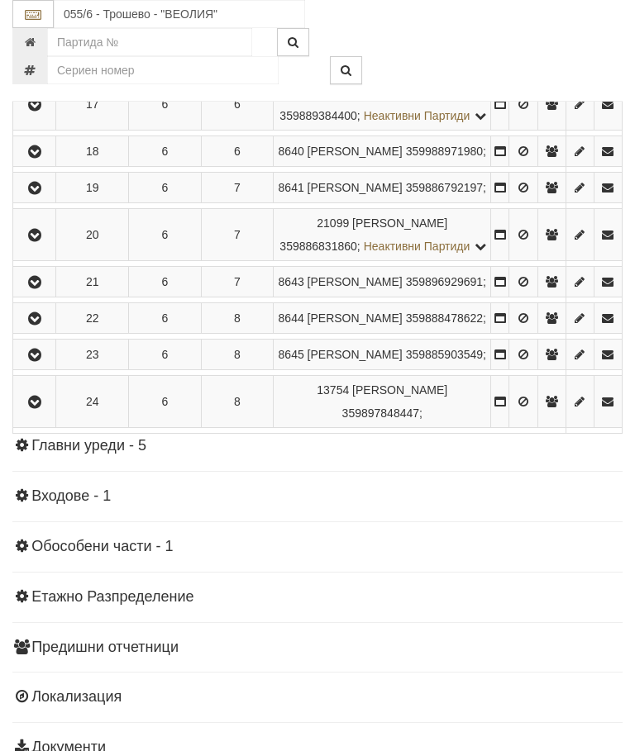
click at [36, 111] on icon "button" at bounding box center [35, 105] width 20 height 12
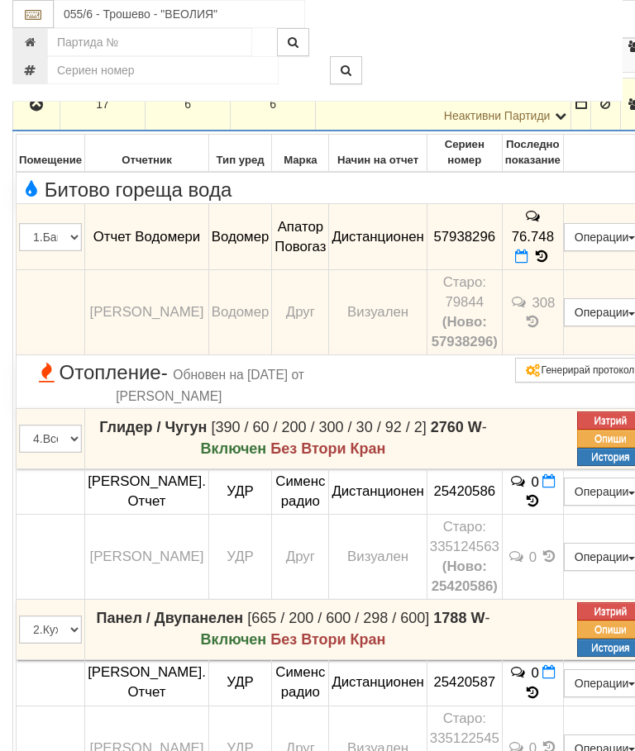
click at [551, 264] on icon at bounding box center [541, 257] width 18 height 14
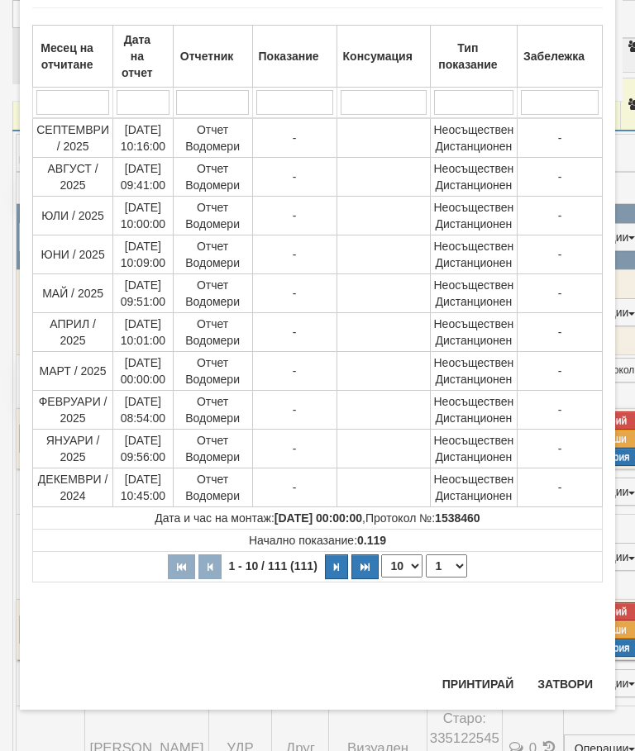
click at [450, 566] on select "1 2 3 4 5 6 7 8 9 10 11 12" at bounding box center [446, 566] width 41 height 23
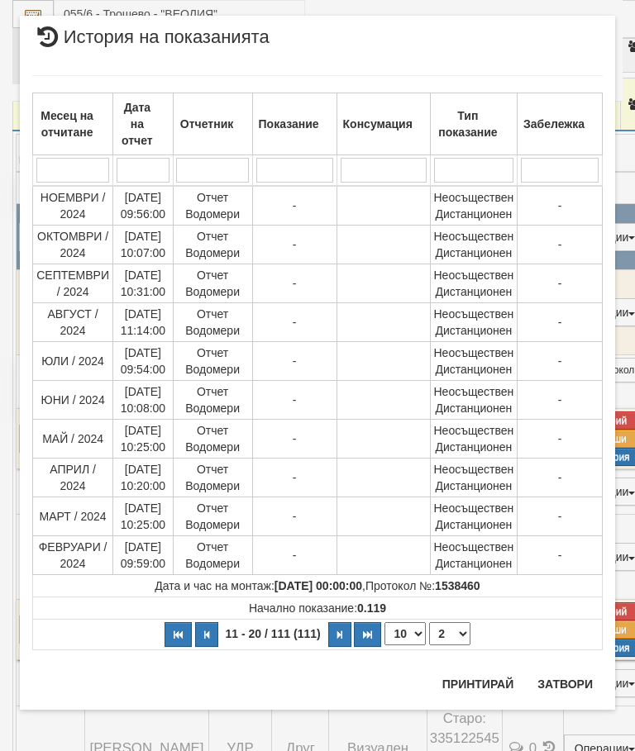
scroll to position [0, 0]
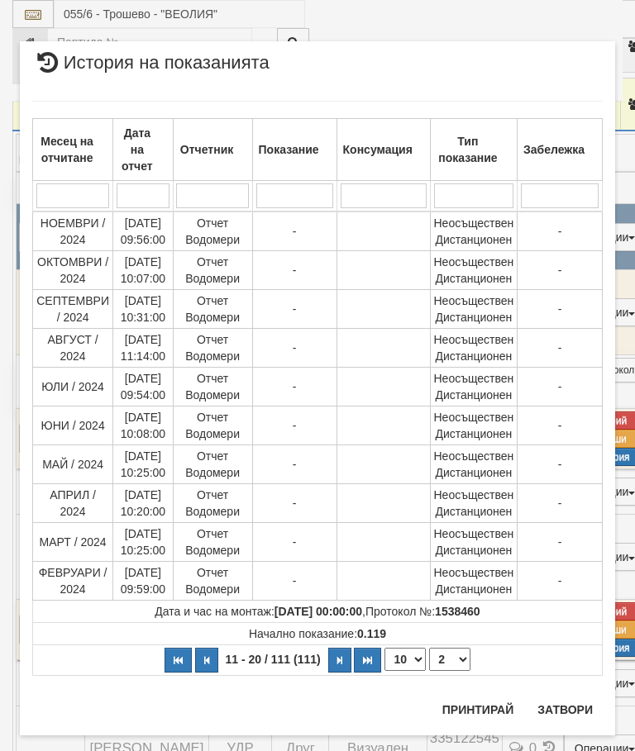
click at [458, 665] on select "1 2 3 4 5 6 7 8 9 10 11 12" at bounding box center [449, 659] width 41 height 23
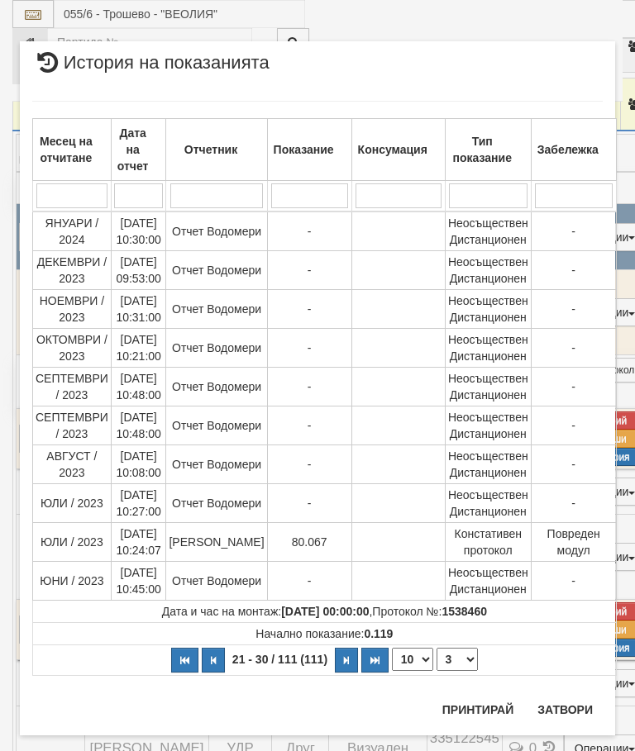
click at [453, 655] on select "1 2 3 4 5 6 7 8 9 10 11 12" at bounding box center [456, 659] width 41 height 23
select select "4"
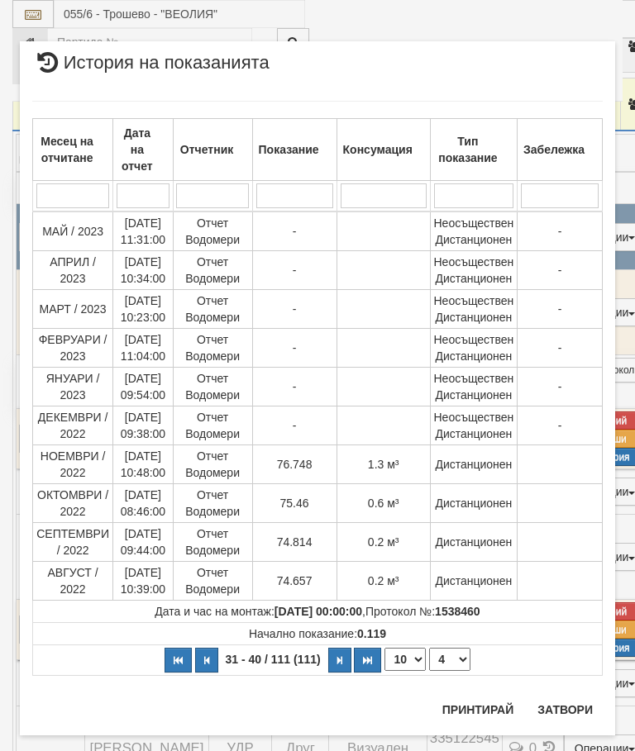
click at [560, 698] on button "Затвори" at bounding box center [564, 710] width 75 height 26
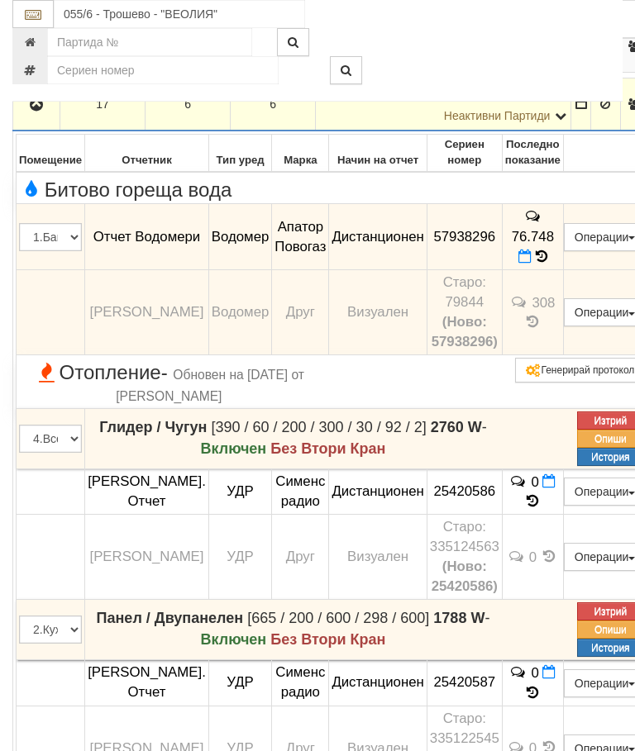
click at [34, 117] on button "button" at bounding box center [36, 104] width 41 height 25
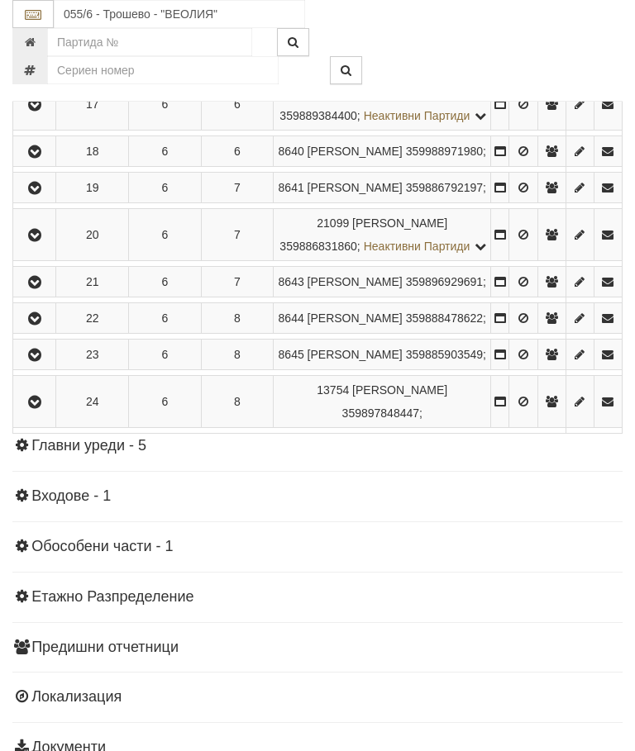
click at [40, 194] on icon "button" at bounding box center [35, 189] width 20 height 12
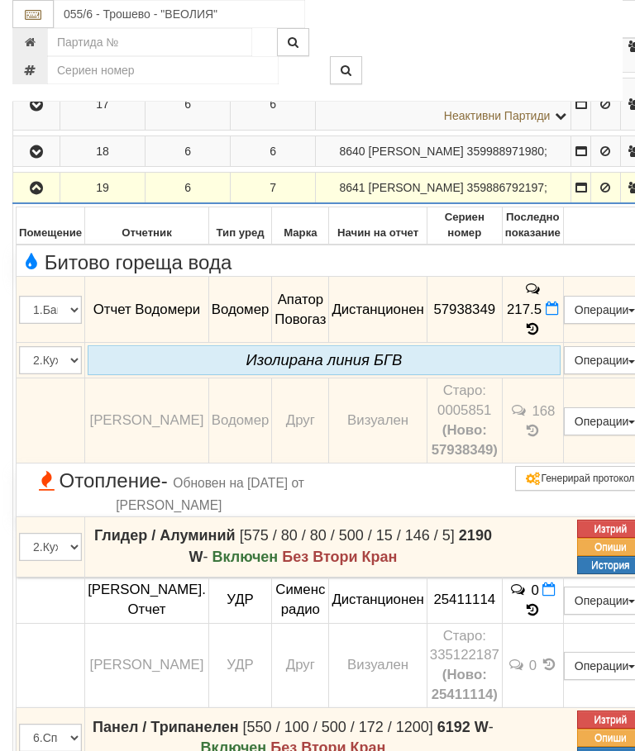
click at [542, 336] on icon at bounding box center [533, 329] width 18 height 14
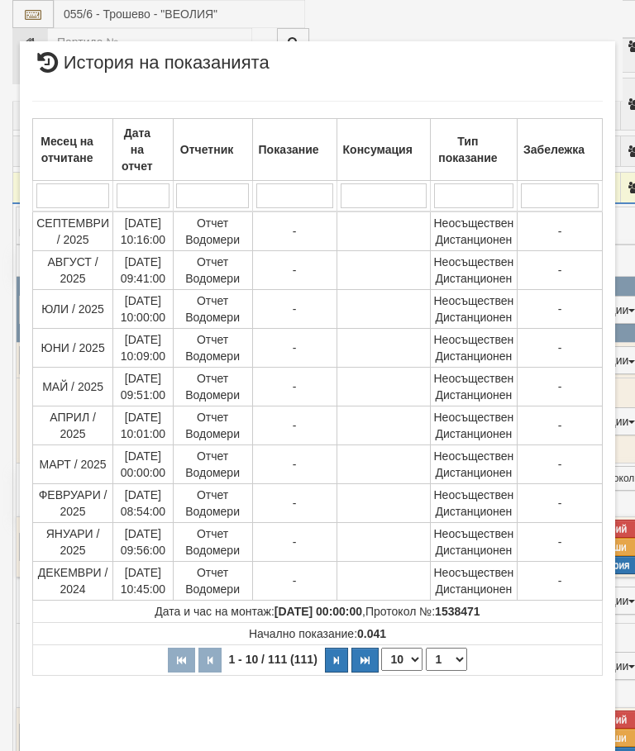
click at [452, 658] on select "1 2 3 4 5 6 7 8 9 10 11 12" at bounding box center [446, 659] width 41 height 23
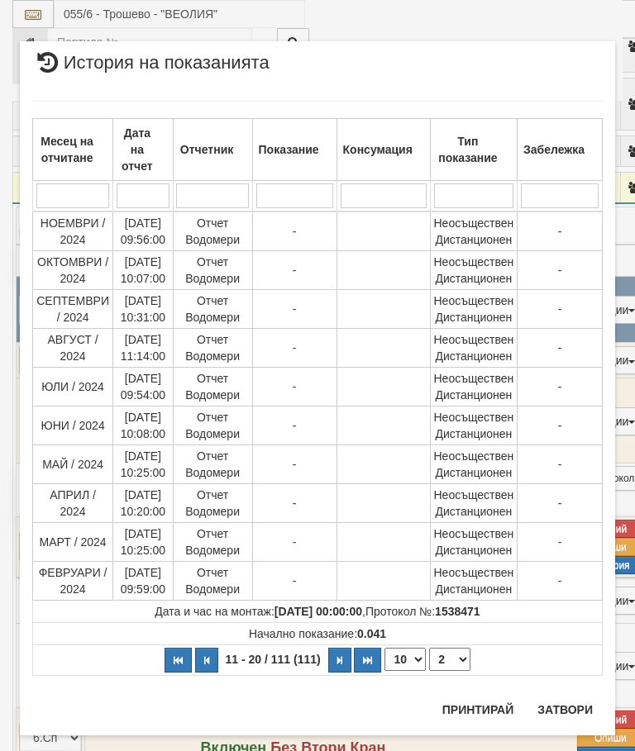
click at [454, 663] on select "1 2 3 4 5 6 7 8 9 10 11 12" at bounding box center [449, 659] width 41 height 23
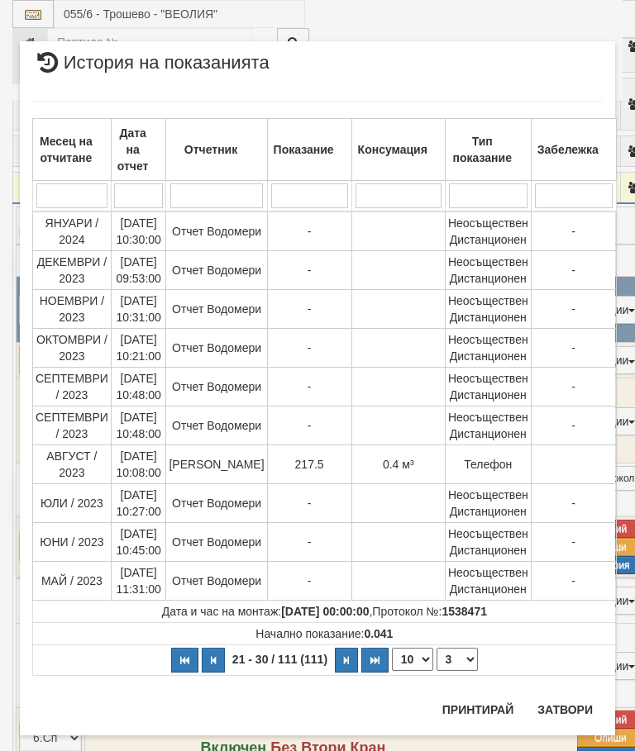
click at [456, 653] on select "1 2 3 4 5 6 7 8 9 10 11 12" at bounding box center [456, 659] width 41 height 23
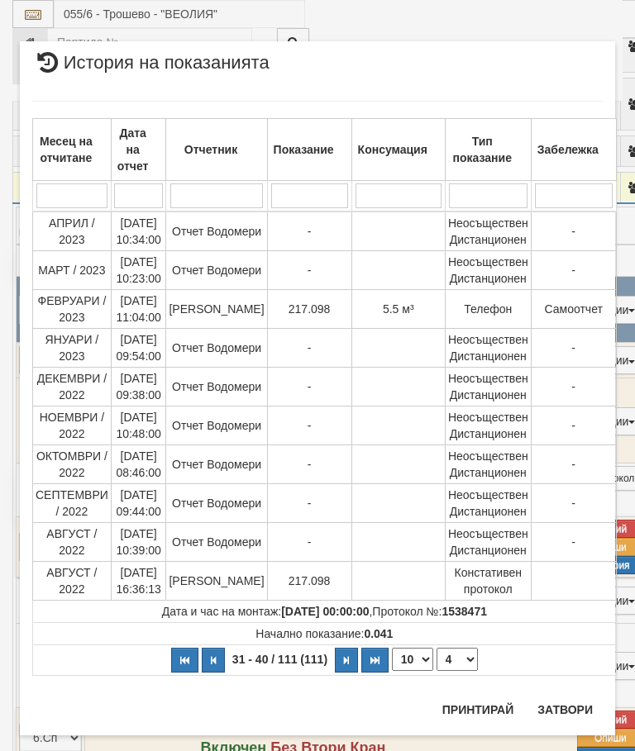
select select "4"
click at [568, 701] on button "Затвори" at bounding box center [564, 710] width 75 height 26
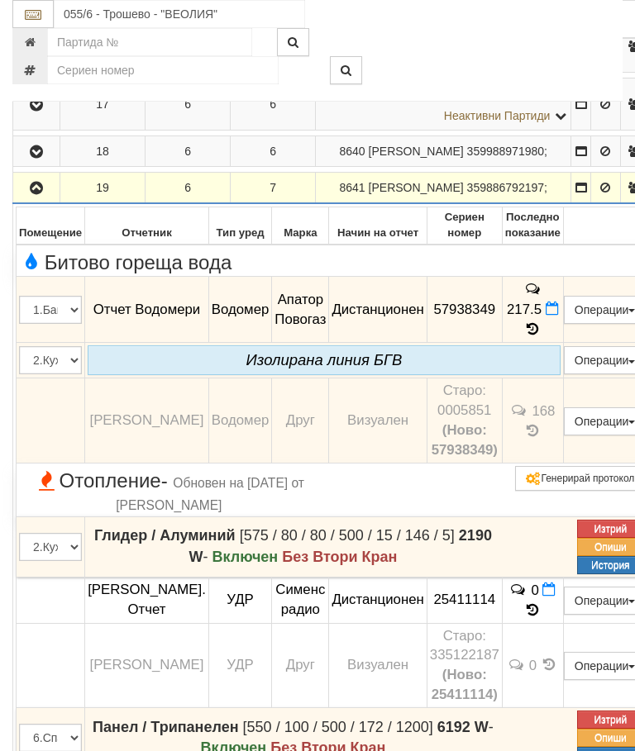
click at [36, 194] on icon "button" at bounding box center [36, 189] width 20 height 12
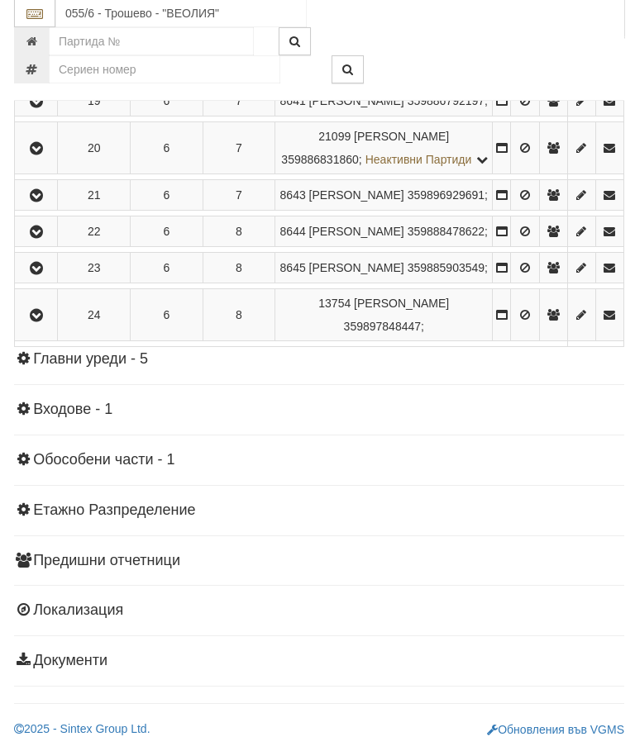
scroll to position [1535, 0]
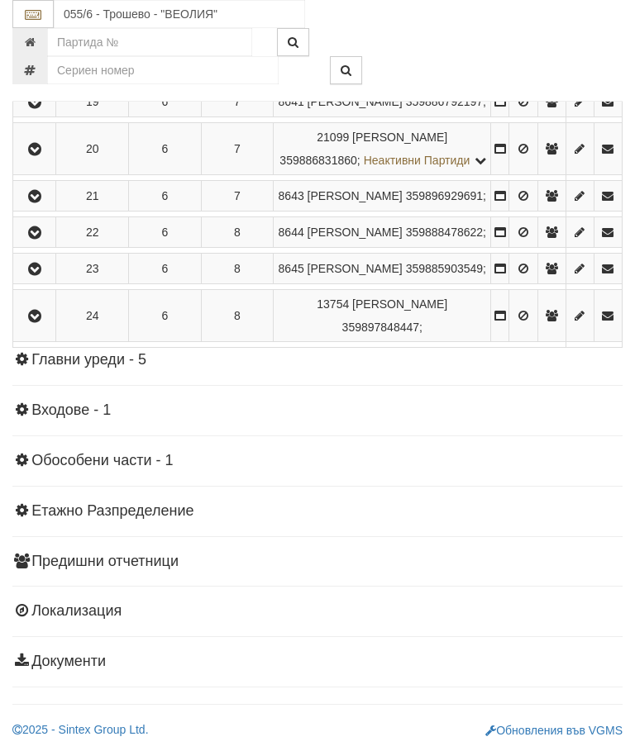
click at [34, 275] on icon "button" at bounding box center [35, 270] width 20 height 12
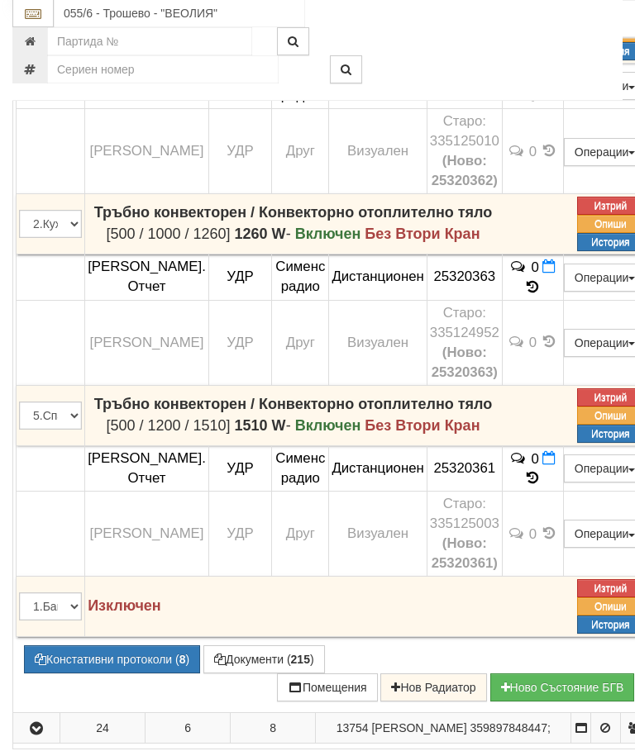
scroll to position [1622, 0]
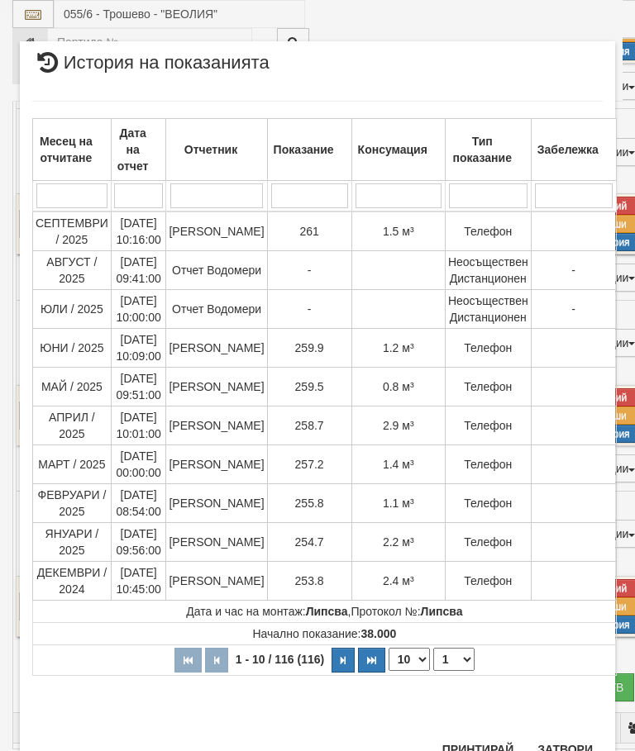
click at [555, 750] on button "Затвори" at bounding box center [564, 749] width 75 height 26
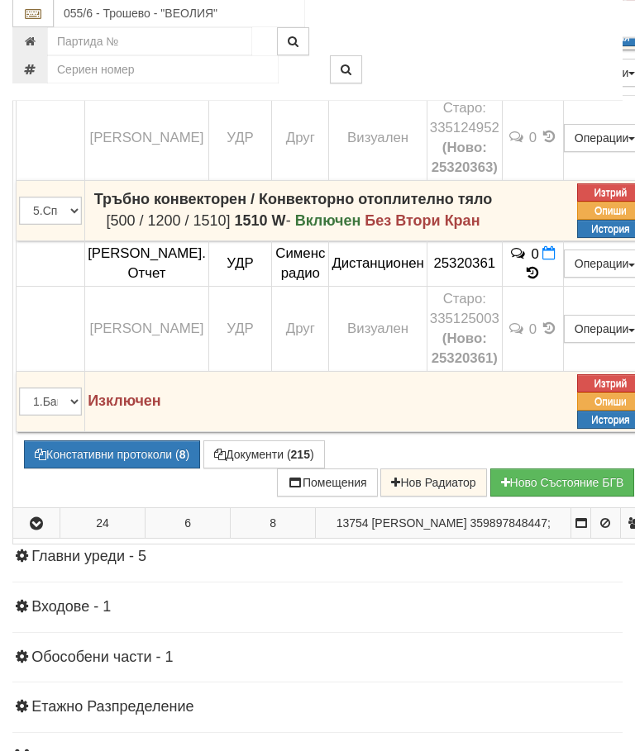
scroll to position [1827, 0]
click at [123, 469] on button "Констативни протоколи ( 8 )" at bounding box center [112, 455] width 176 height 28
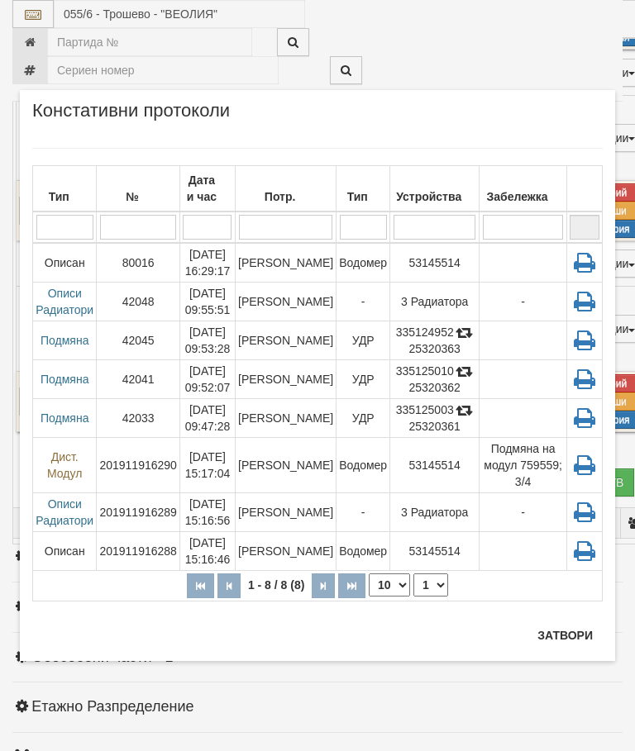
click at [299, 187] on div "Потр." at bounding box center [285, 196] width 95 height 23
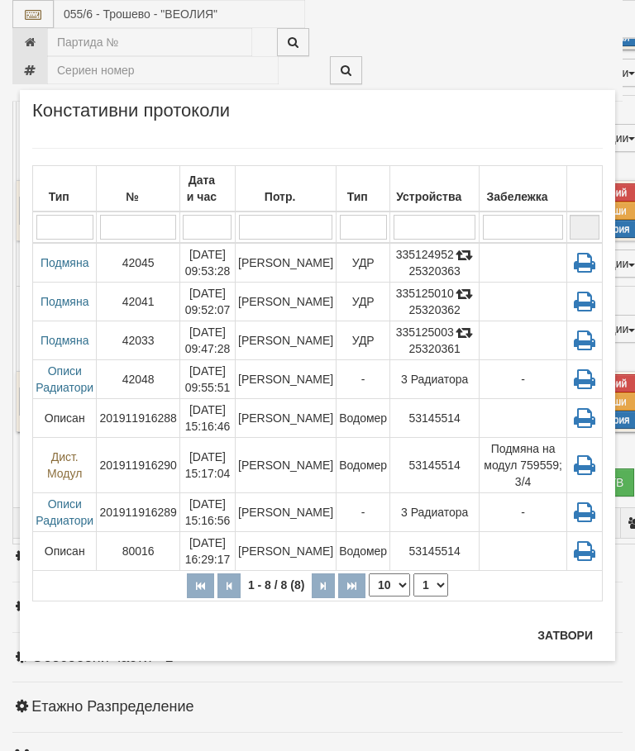
scroll to position [1889, 0]
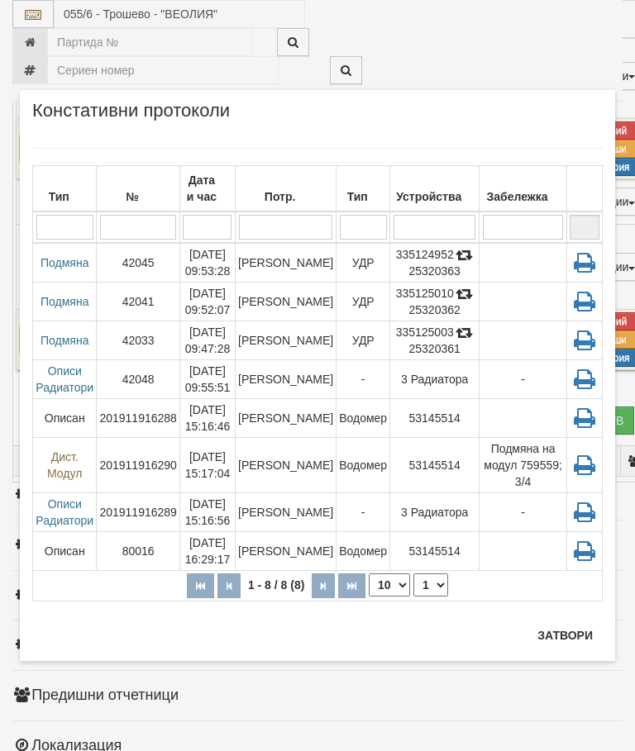
click at [565, 636] on button "Затвори" at bounding box center [564, 635] width 75 height 26
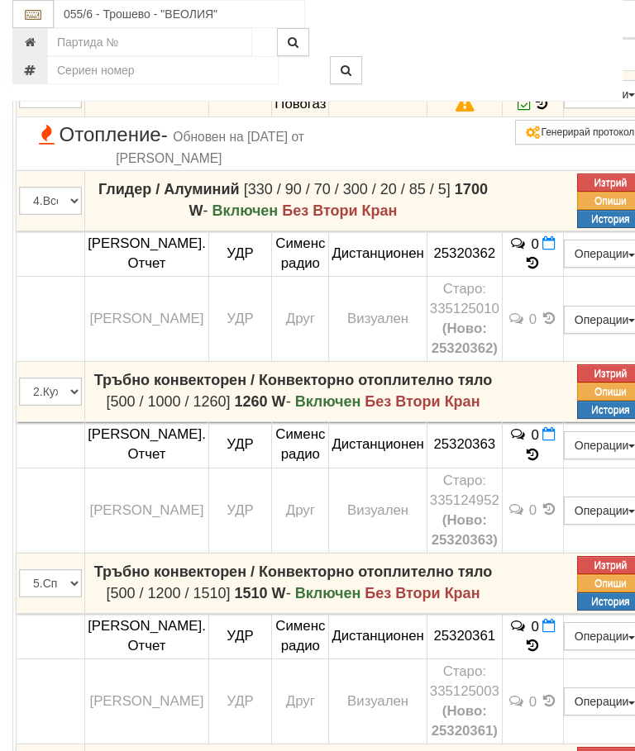
scroll to position [1437, 0]
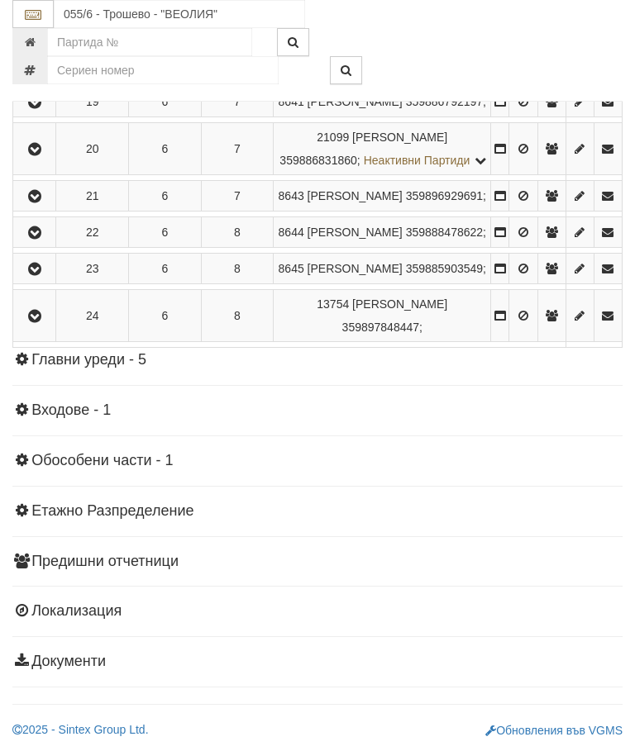
scroll to position [1389, 0]
click at [31, 275] on icon "button" at bounding box center [35, 270] width 20 height 12
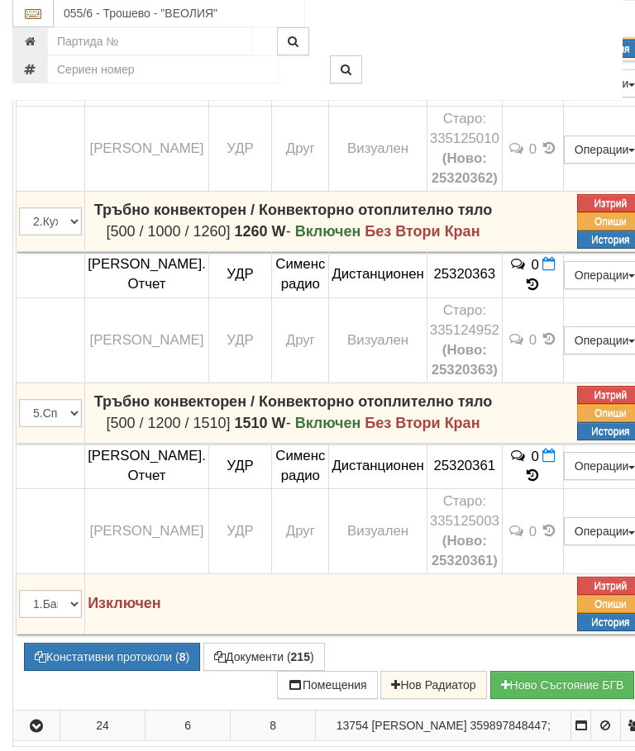
scroll to position [1624, 0]
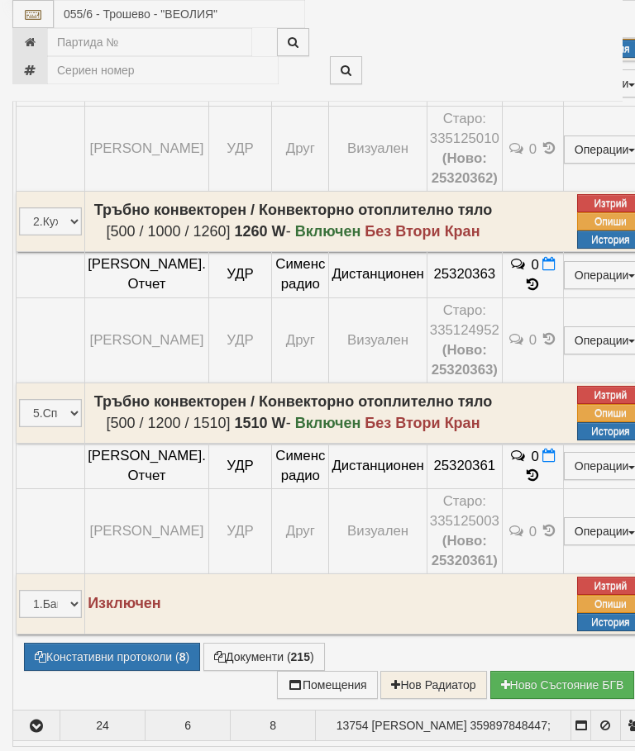
select select "10"
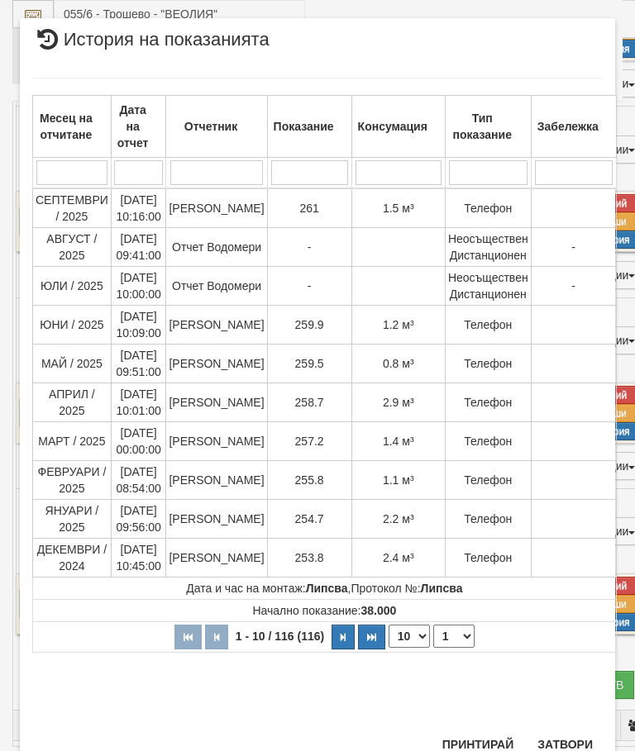
scroll to position [1334, 0]
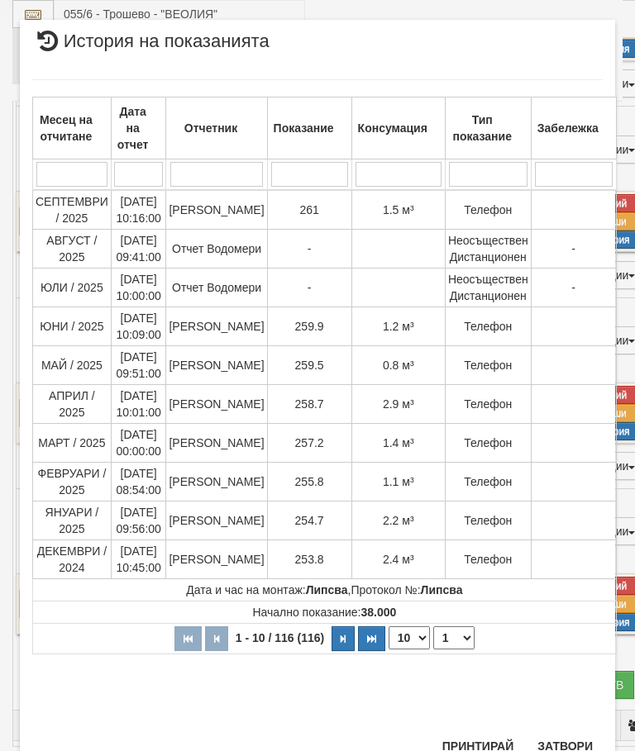
click at [452, 634] on select "1 2 3 4 5 6 7 8 9 10 11 12" at bounding box center [453, 638] width 41 height 23
select select "2"
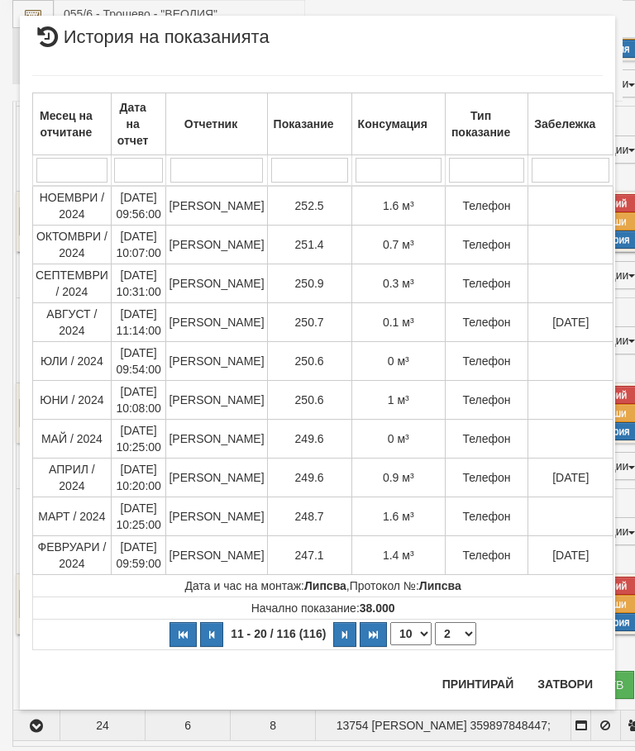
scroll to position [0, 0]
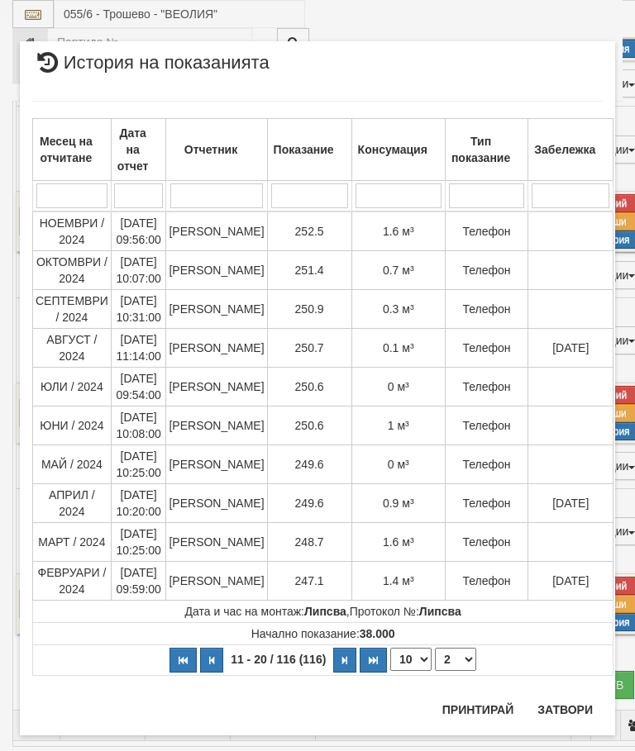
click at [561, 705] on button "Затвори" at bounding box center [564, 710] width 75 height 26
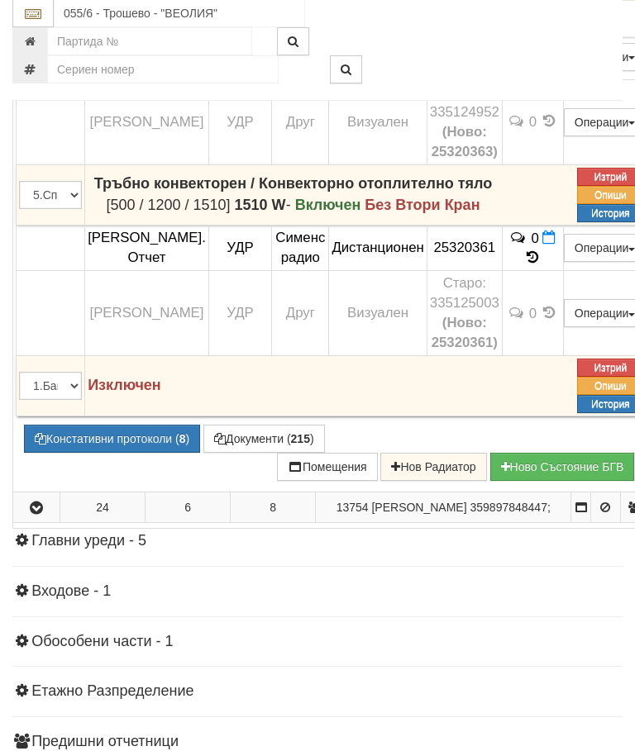
scroll to position [1843, 0]
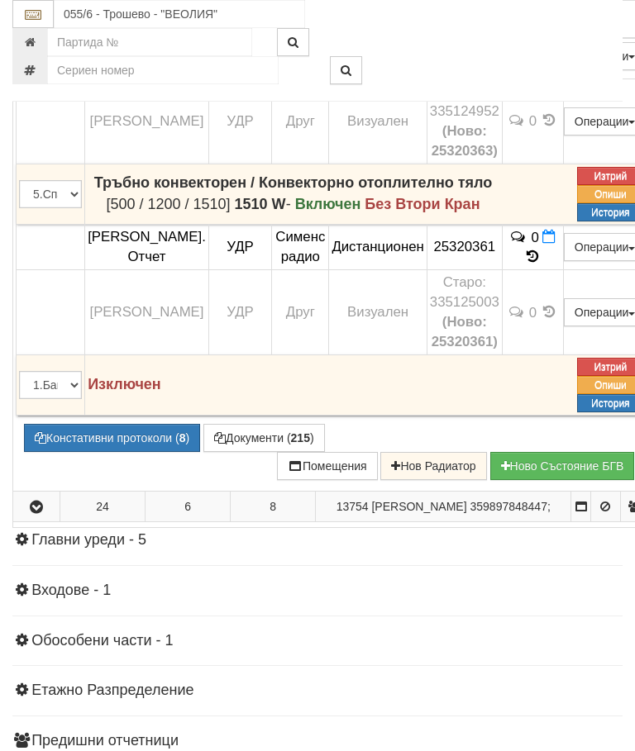
click at [121, 452] on button "Констативни протоколи ( 8 )" at bounding box center [112, 438] width 176 height 28
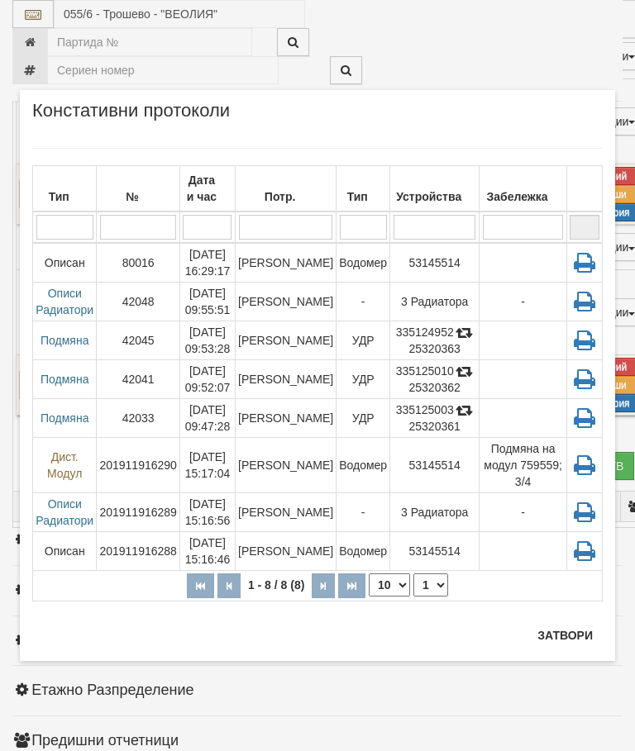
click at [301, 188] on div "Потр." at bounding box center [285, 196] width 95 height 23
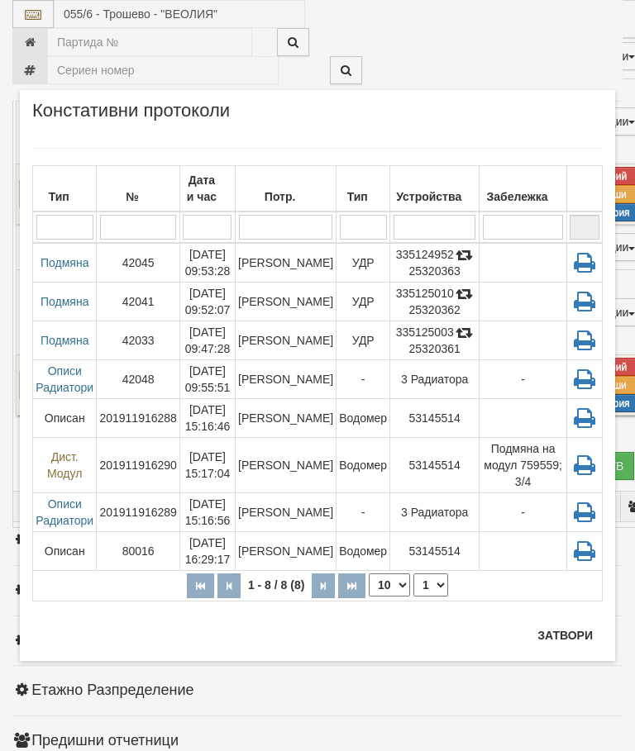
scroll to position [1905, 0]
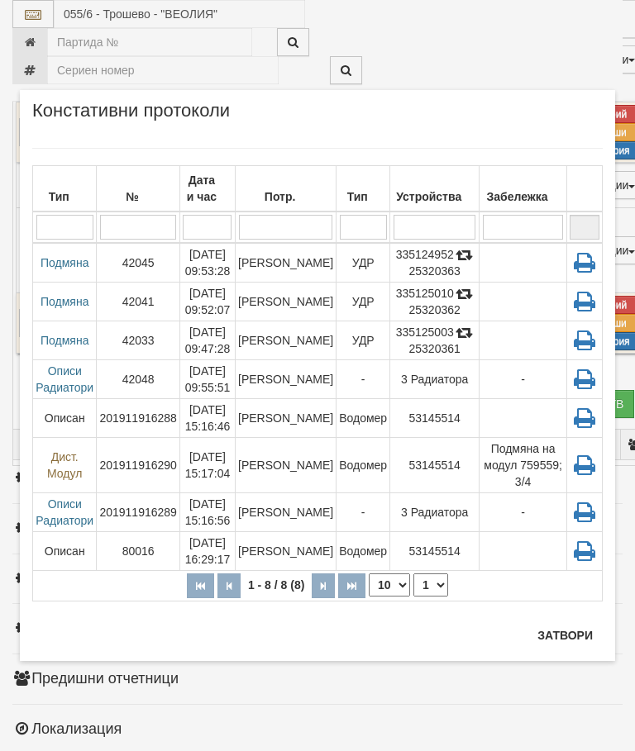
click at [565, 632] on button "Затвори" at bounding box center [564, 635] width 75 height 26
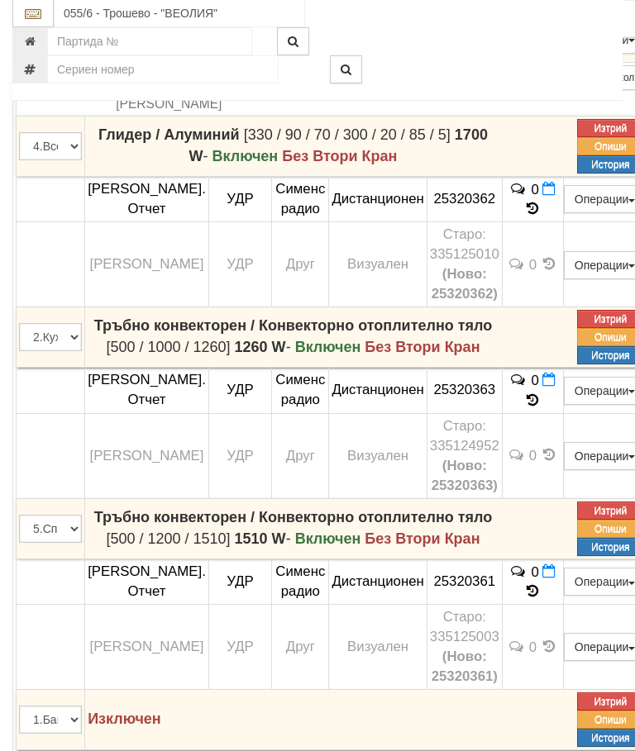
scroll to position [1509, 0]
